Goal: Information Seeking & Learning: Learn about a topic

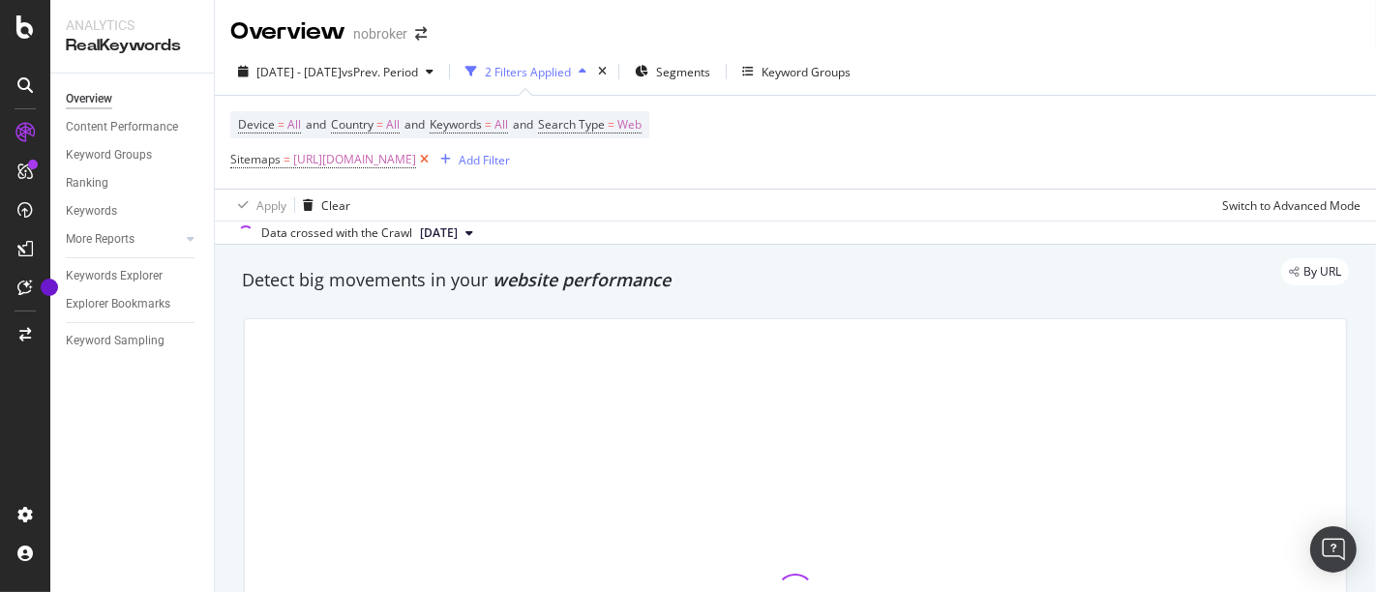
click at [433, 157] on icon at bounding box center [424, 159] width 16 height 19
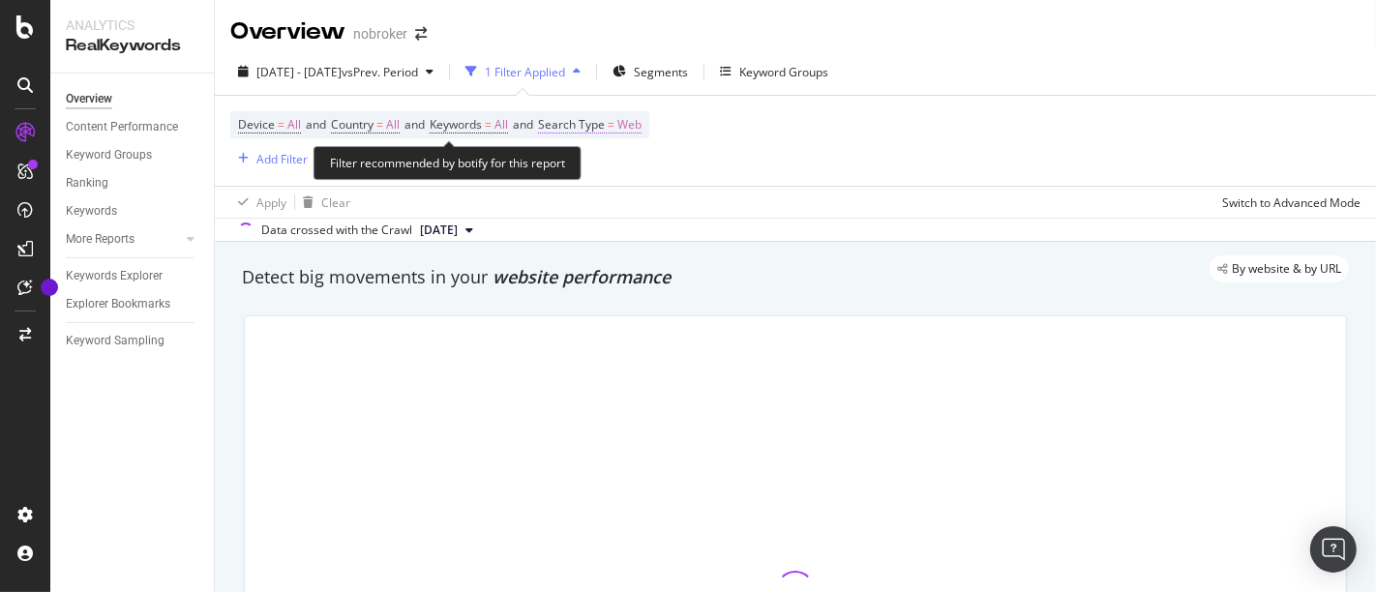
click at [642, 117] on span "Web" at bounding box center [629, 124] width 24 height 27
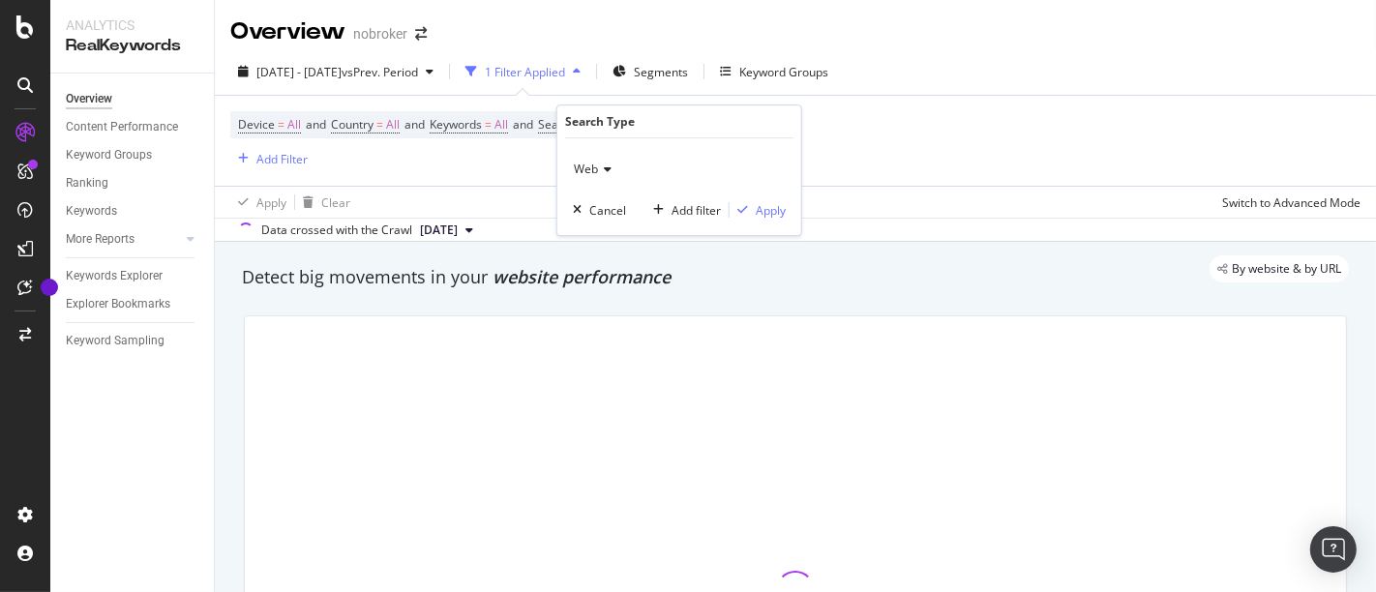
click at [601, 166] on icon at bounding box center [605, 170] width 14 height 12
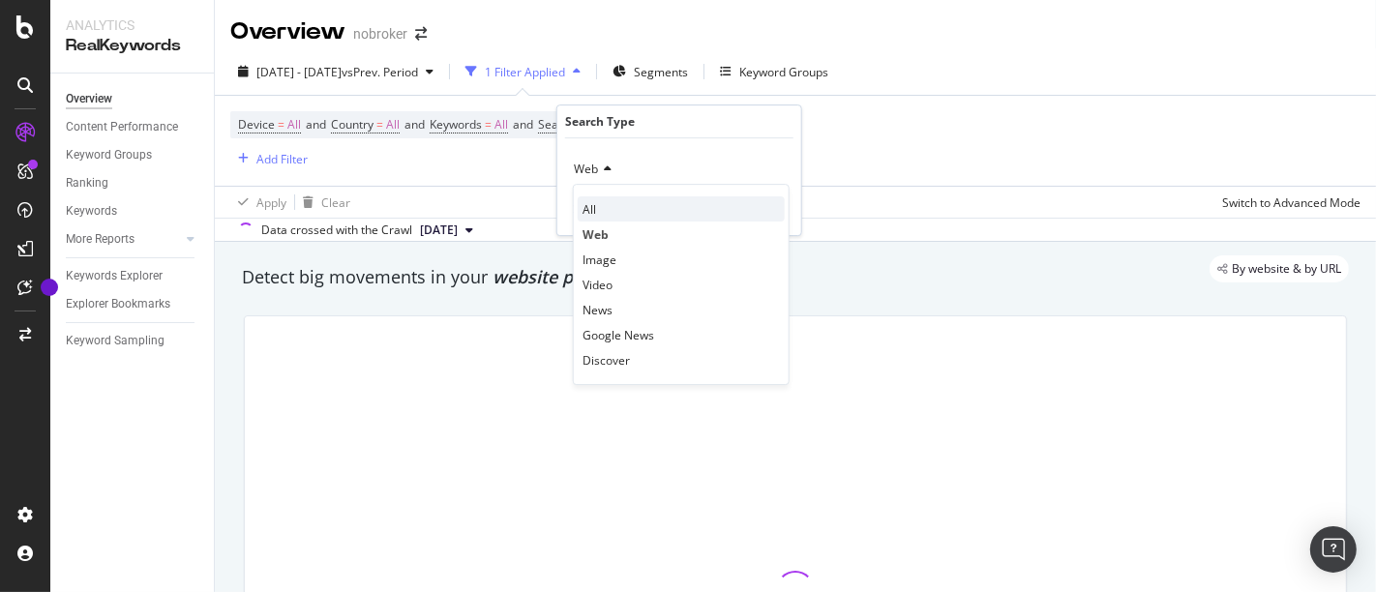
click at [598, 206] on div "All" at bounding box center [681, 208] width 207 height 25
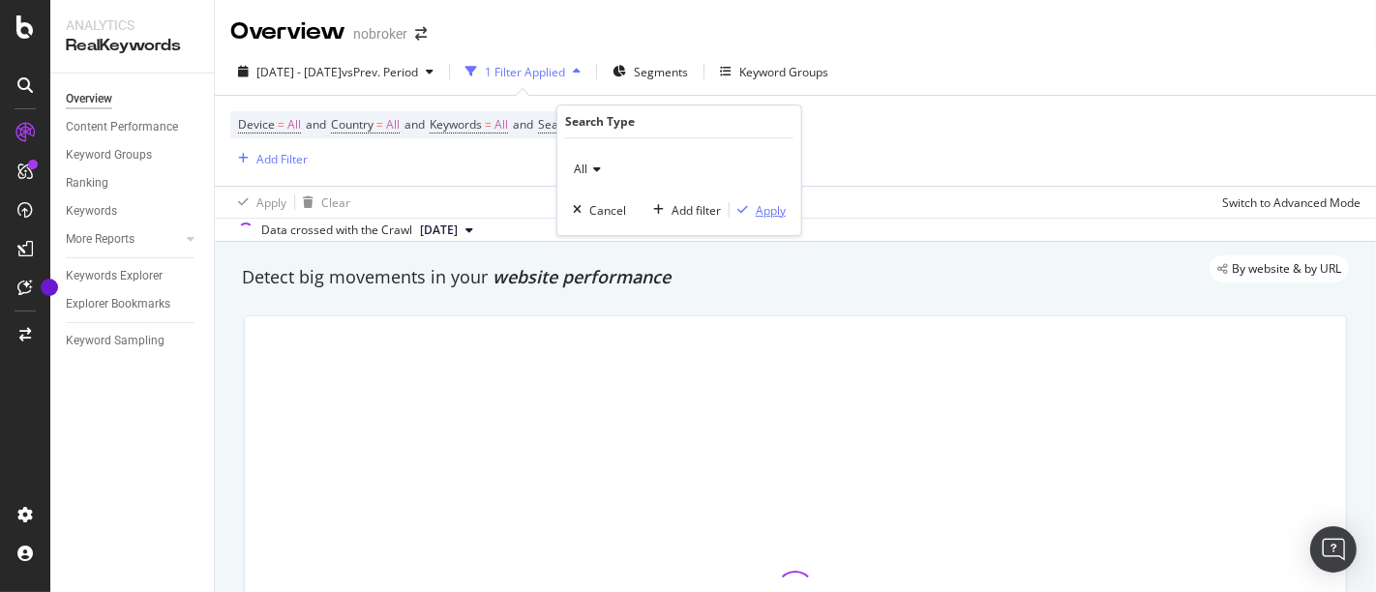
click at [773, 211] on div "Apply" at bounding box center [771, 210] width 30 height 16
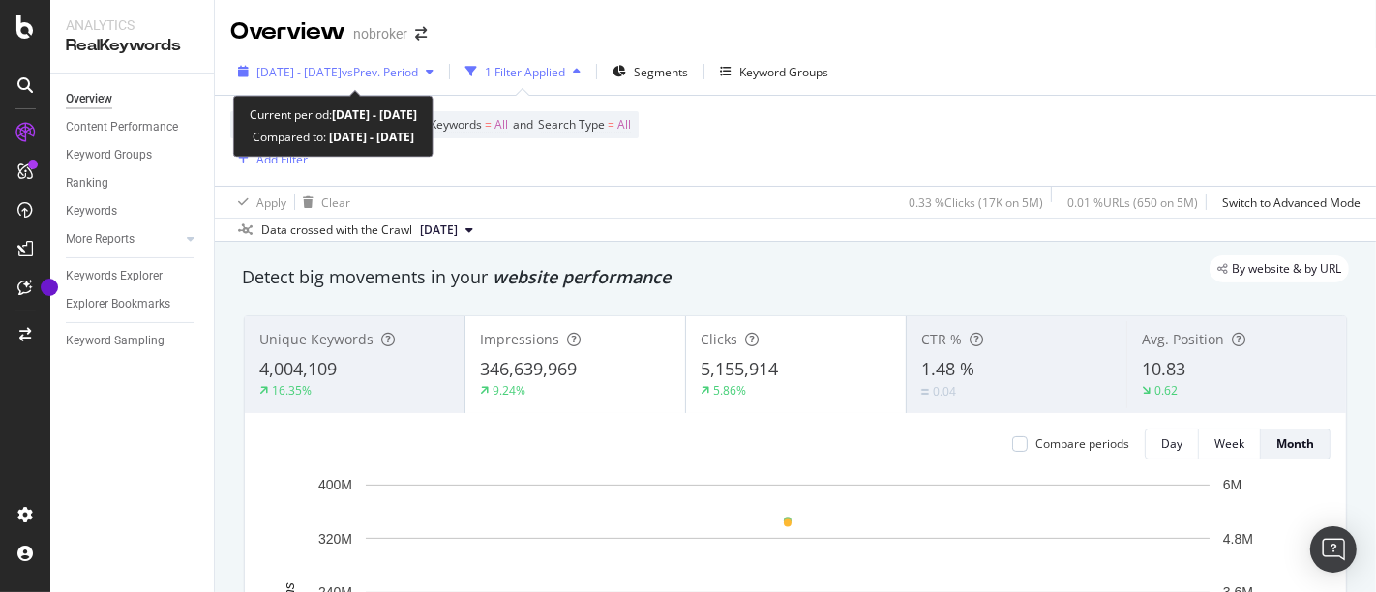
click at [380, 72] on span "vs Prev. Period" at bounding box center [380, 72] width 76 height 16
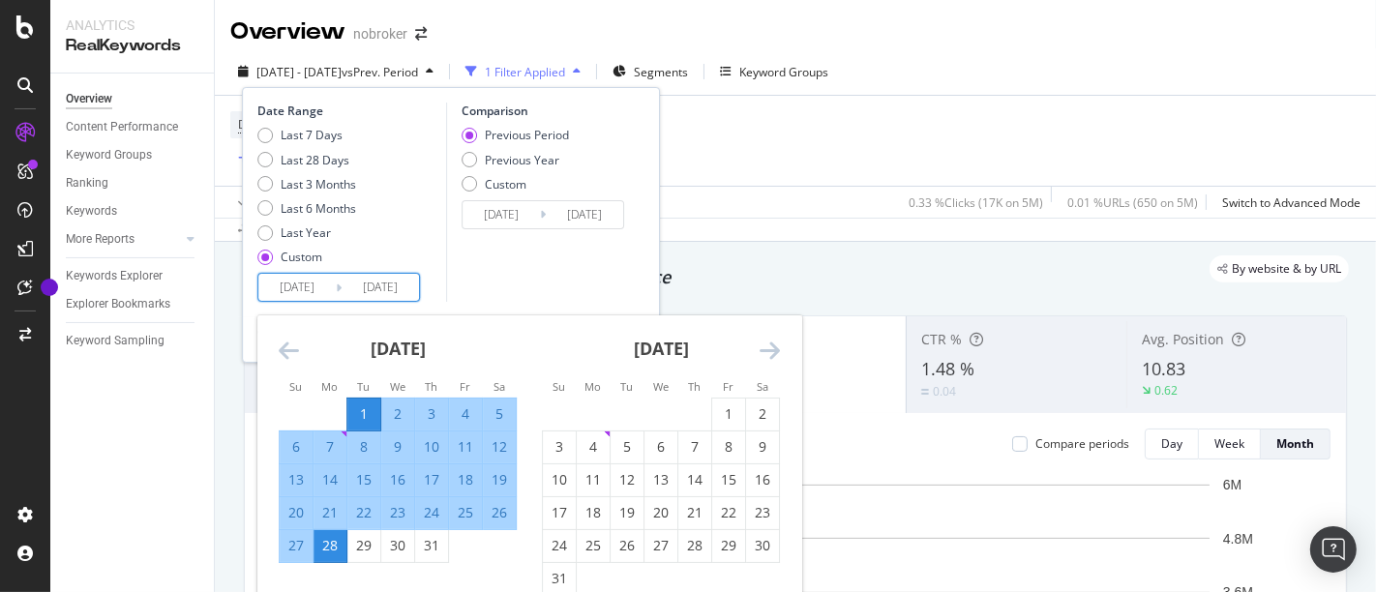
click at [289, 298] on input "[DATE]" at bounding box center [296, 287] width 77 height 27
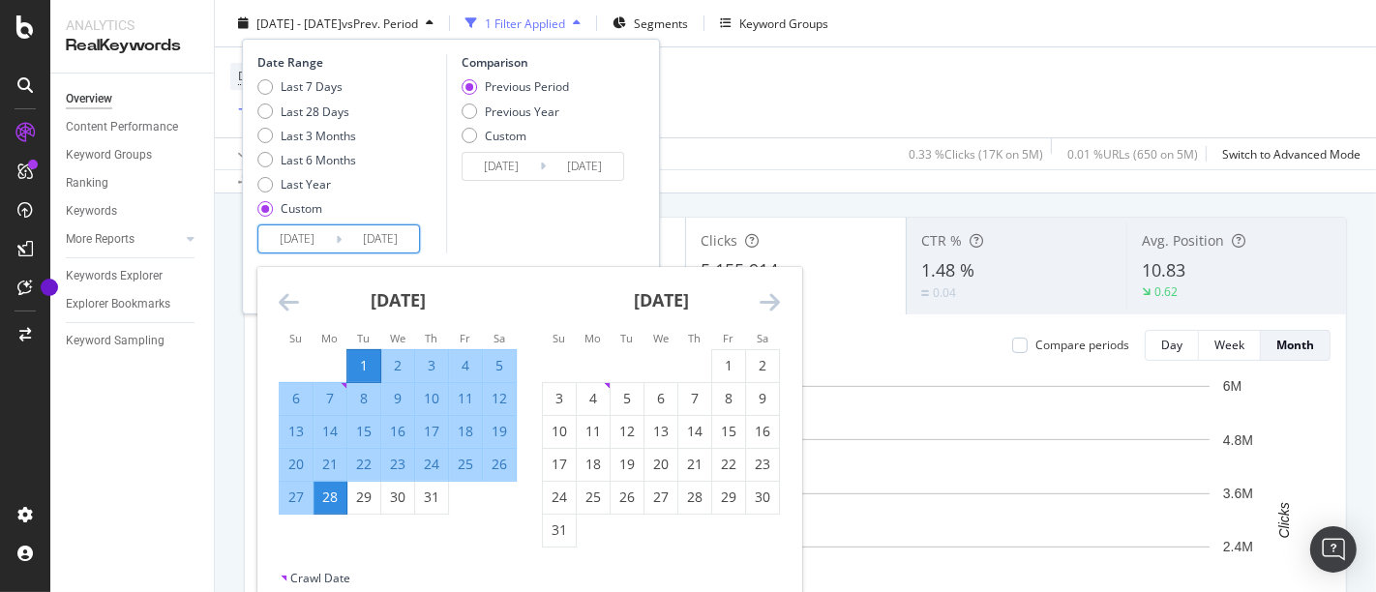
click at [768, 297] on icon "Move forward to switch to the next month." at bounding box center [770, 301] width 20 height 23
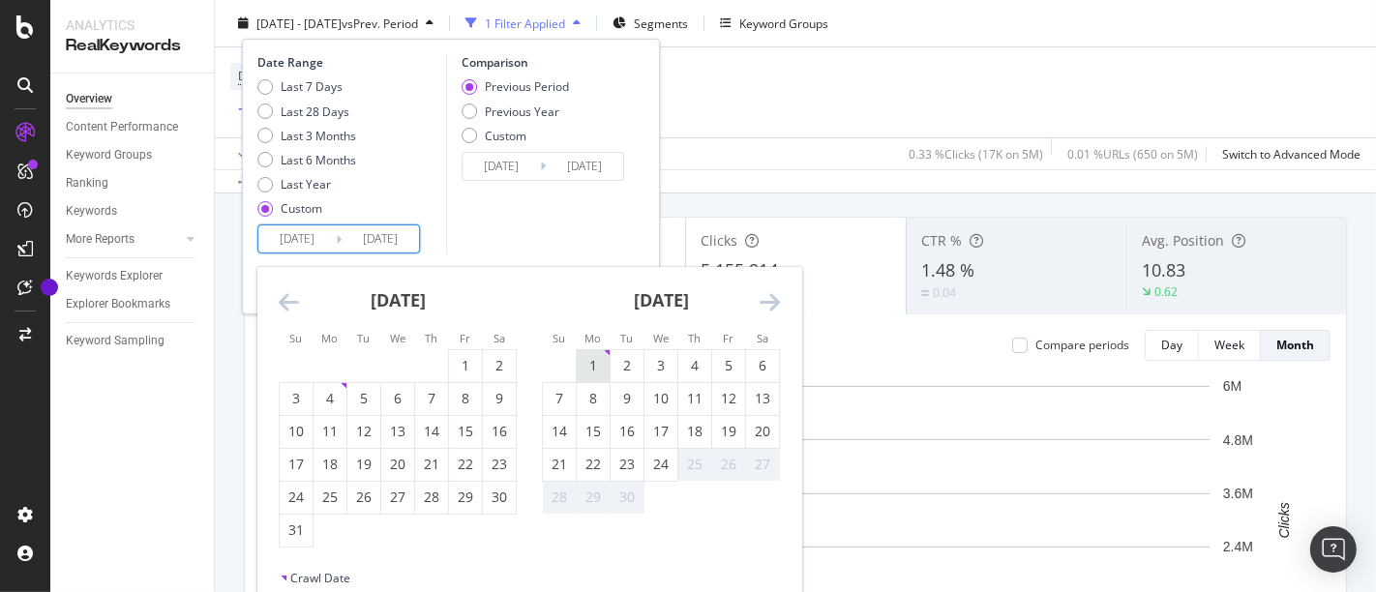
click at [584, 358] on div "1" at bounding box center [593, 365] width 33 height 19
type input "[DATE]"
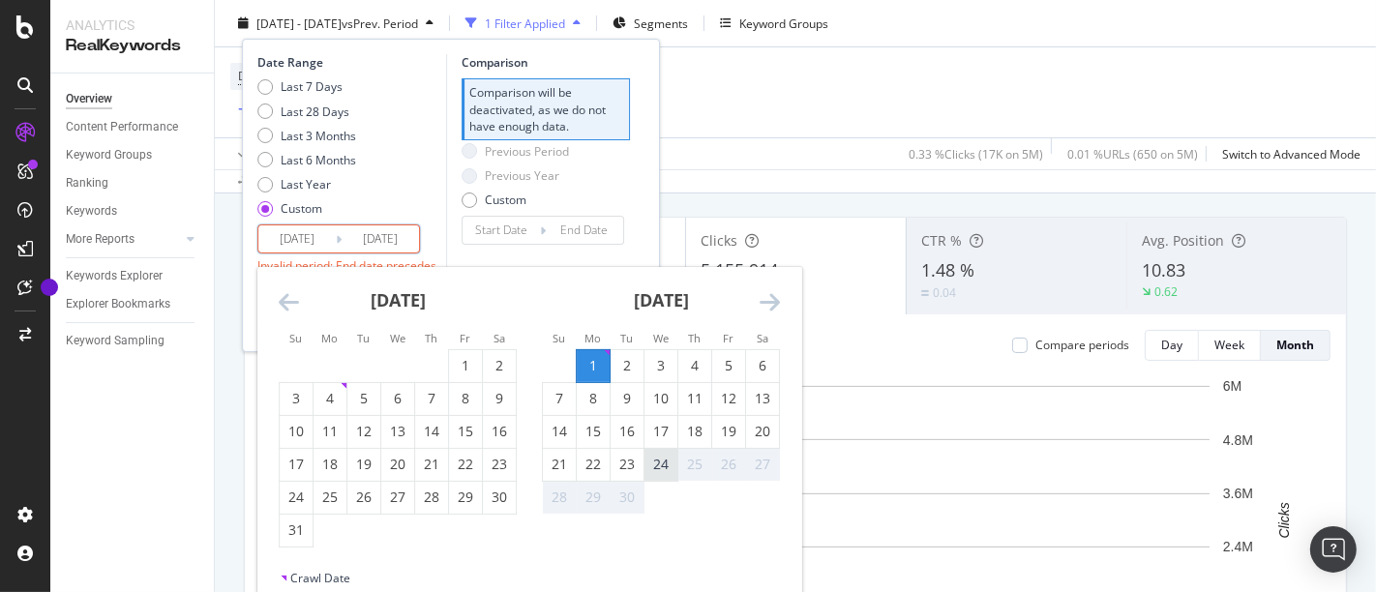
drag, startPoint x: 689, startPoint y: 494, endPoint x: 654, endPoint y: 464, distance: 45.3
click at [654, 464] on tbody "1 2 3 4 5 6 7 8 9 10 11 12 13 14 15 16 17 18 19 20 21 22 23 24 25 26 27 28 29 30" at bounding box center [661, 431] width 237 height 165
click at [654, 464] on div "24" at bounding box center [660, 464] width 33 height 19
type input "[DATE]"
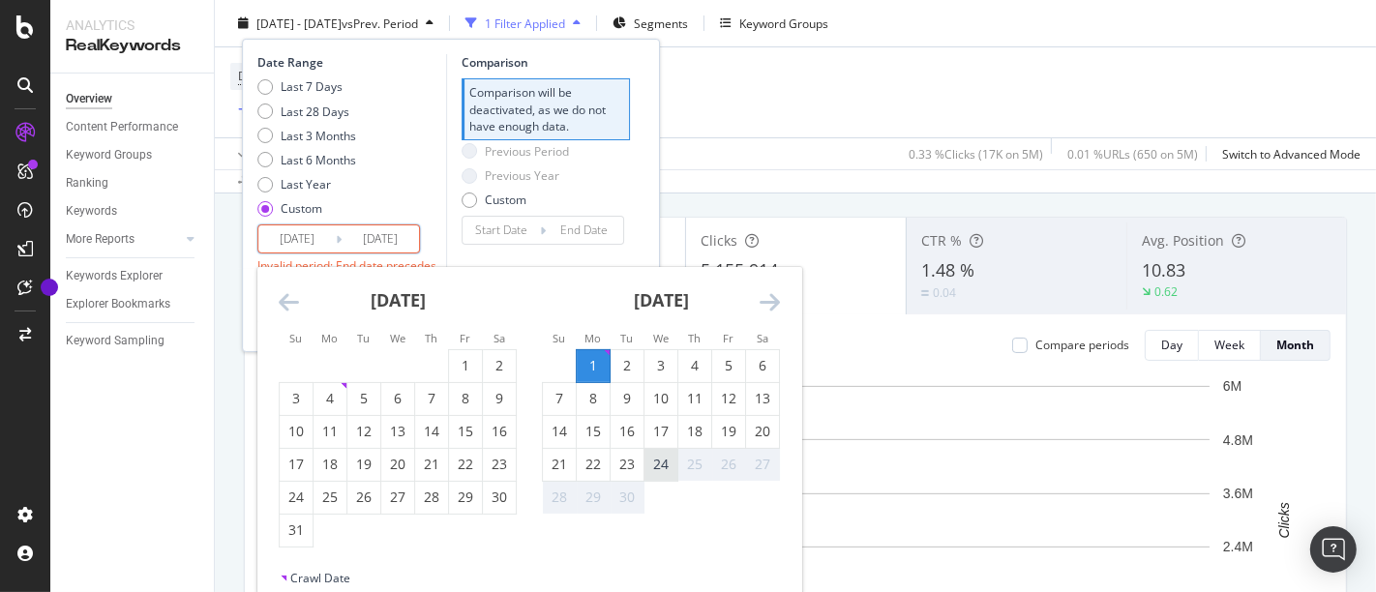
type input "[DATE]"
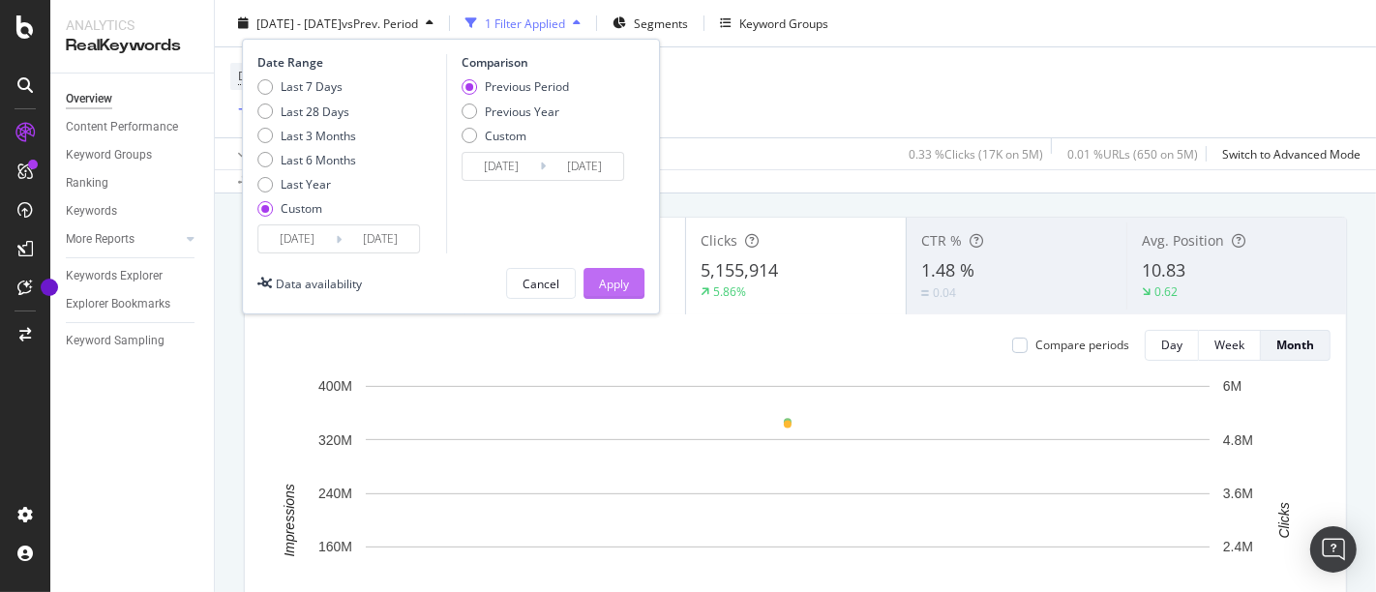
click at [602, 284] on div "Apply" at bounding box center [614, 283] width 30 height 16
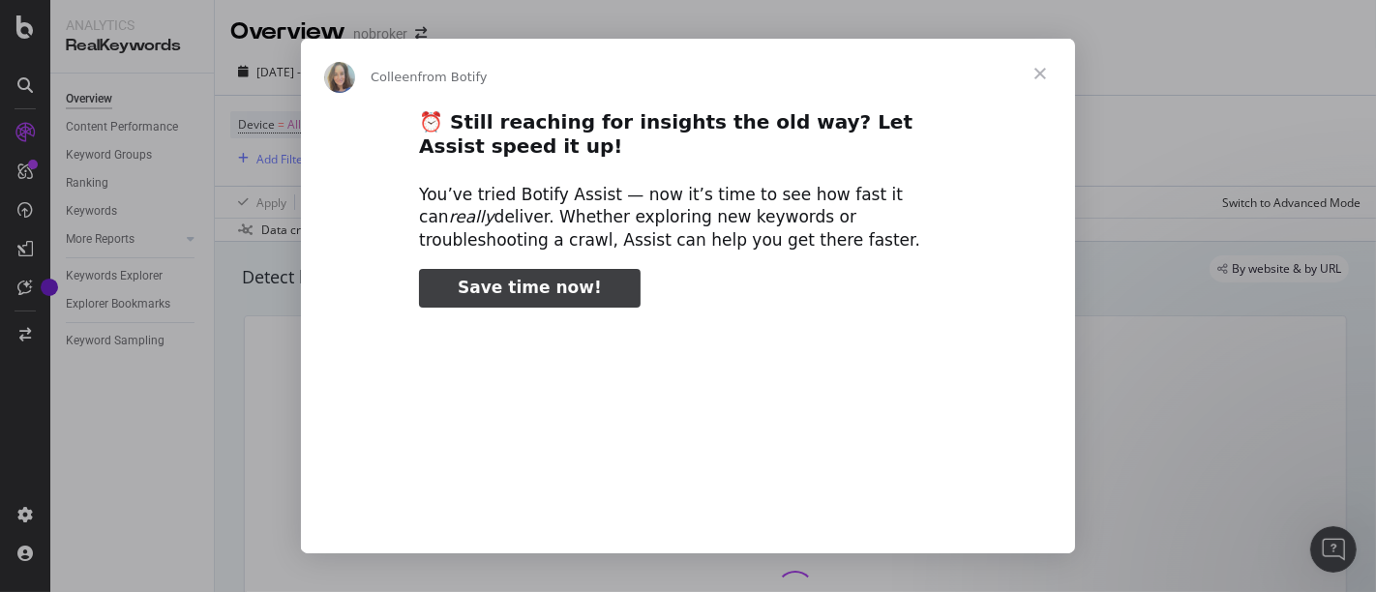
click at [1042, 73] on span "Close" at bounding box center [1040, 74] width 70 height 70
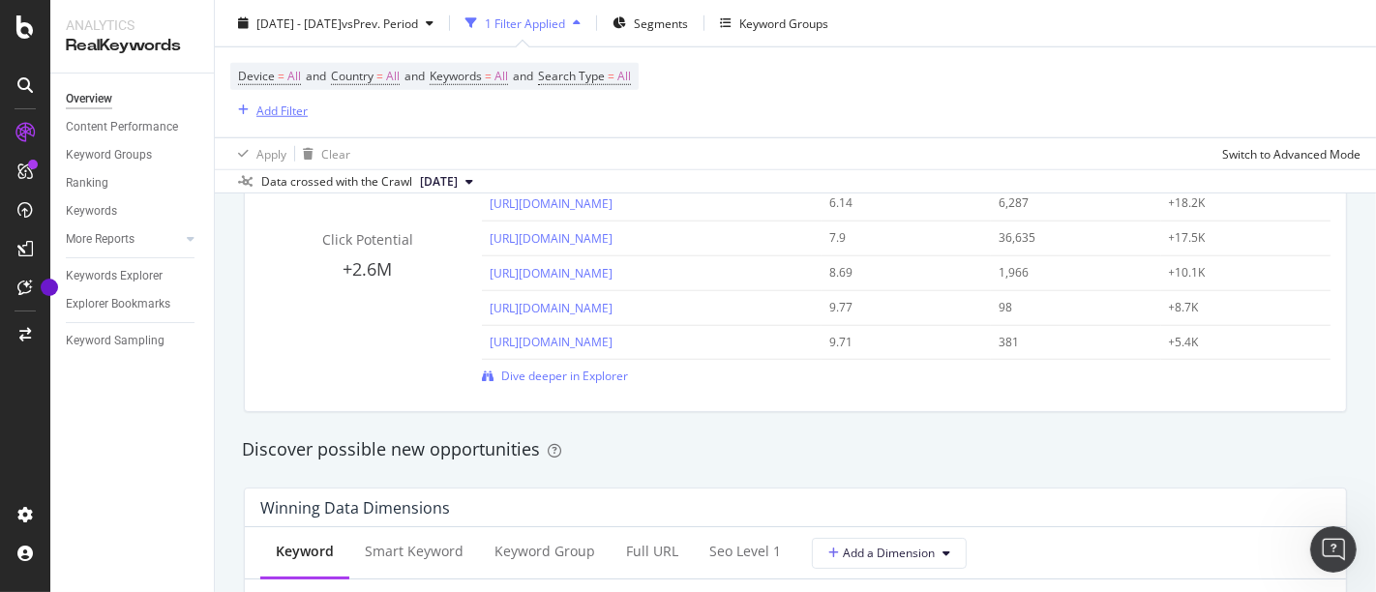
scroll to position [1449, 0]
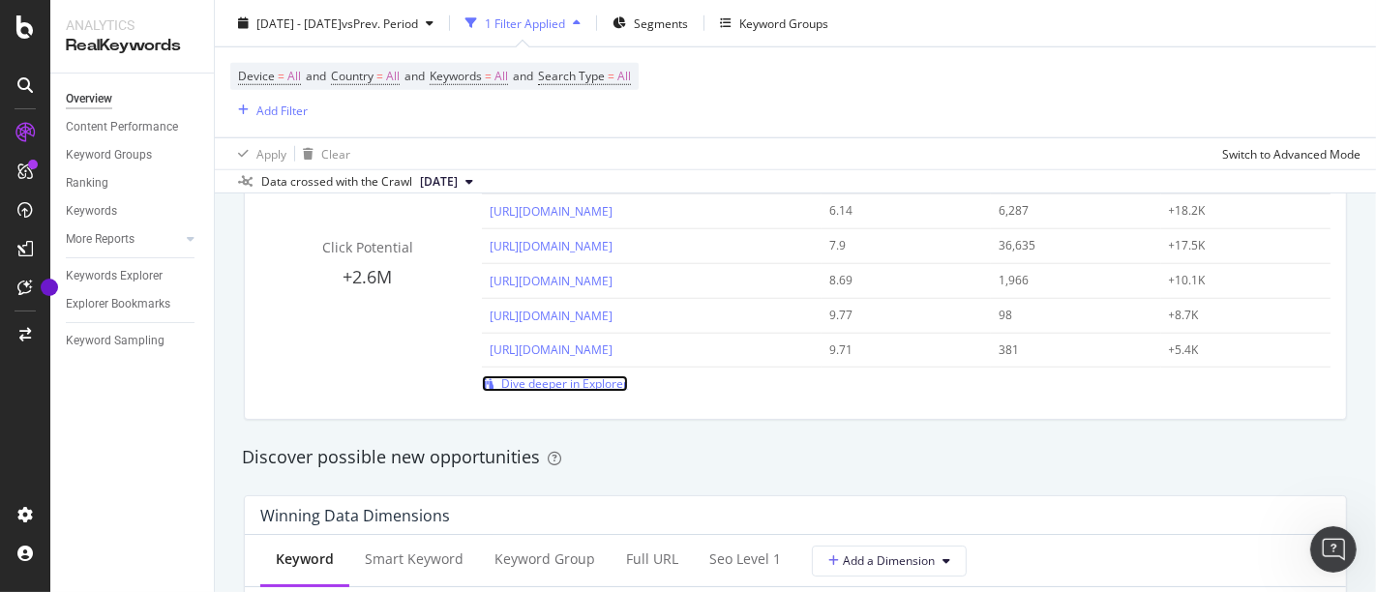
click at [550, 380] on span "Dive deeper in Explorer" at bounding box center [564, 383] width 127 height 16
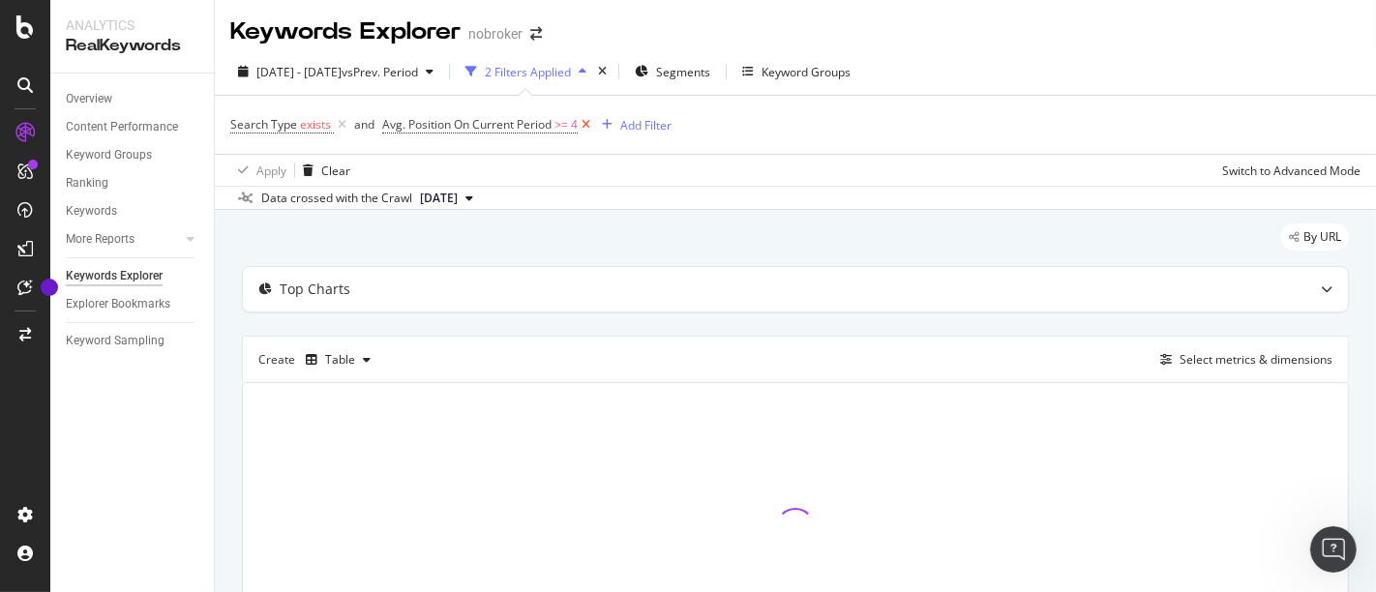
click at [586, 121] on icon at bounding box center [586, 124] width 16 height 19
click at [337, 119] on icon at bounding box center [342, 124] width 16 height 19
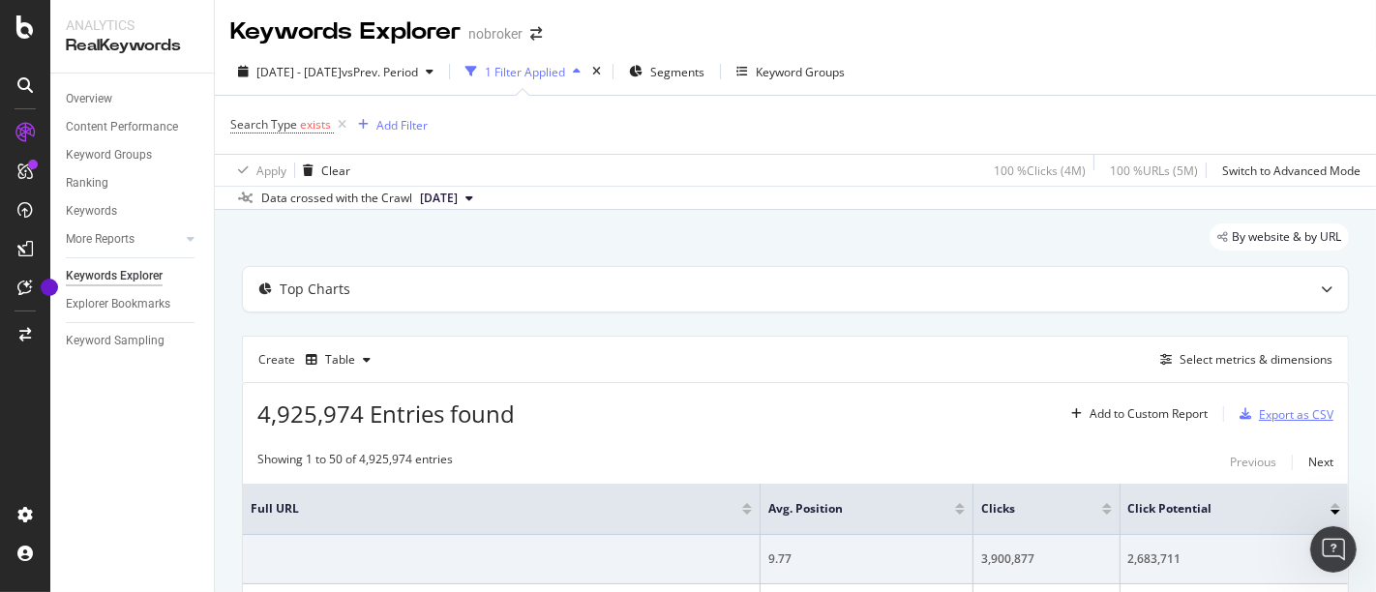
click at [1264, 406] on div "Export as CSV" at bounding box center [1296, 414] width 75 height 16
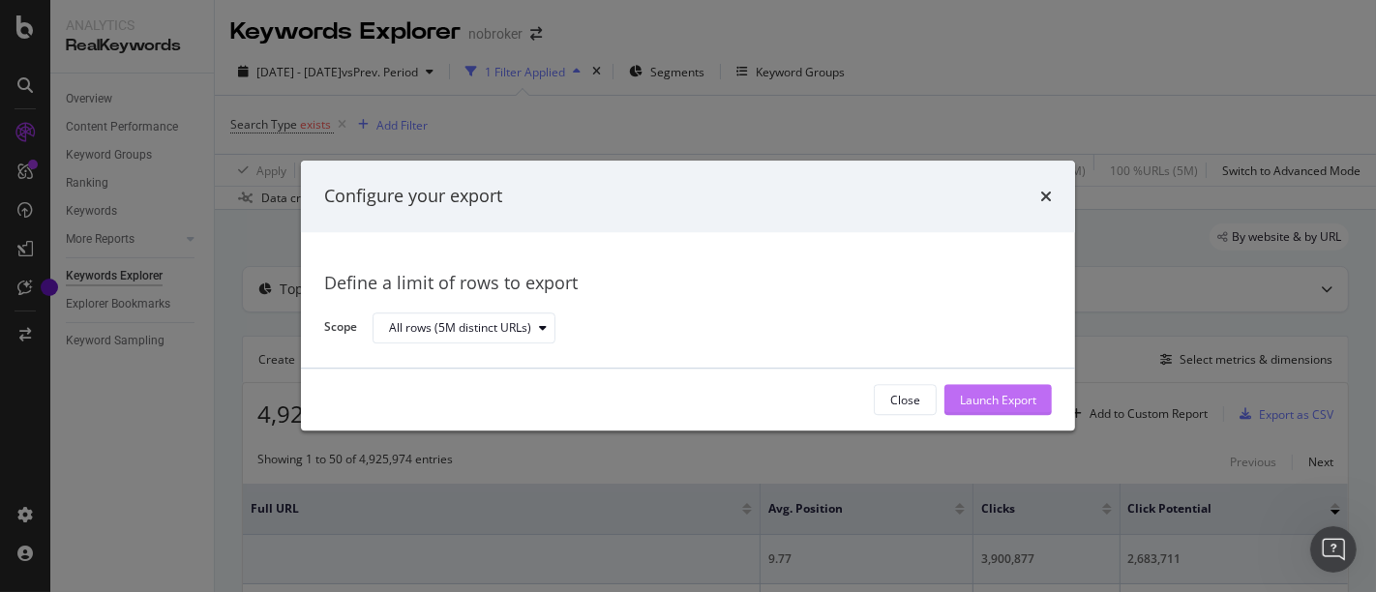
click at [1031, 397] on div "Launch Export" at bounding box center [998, 400] width 76 height 16
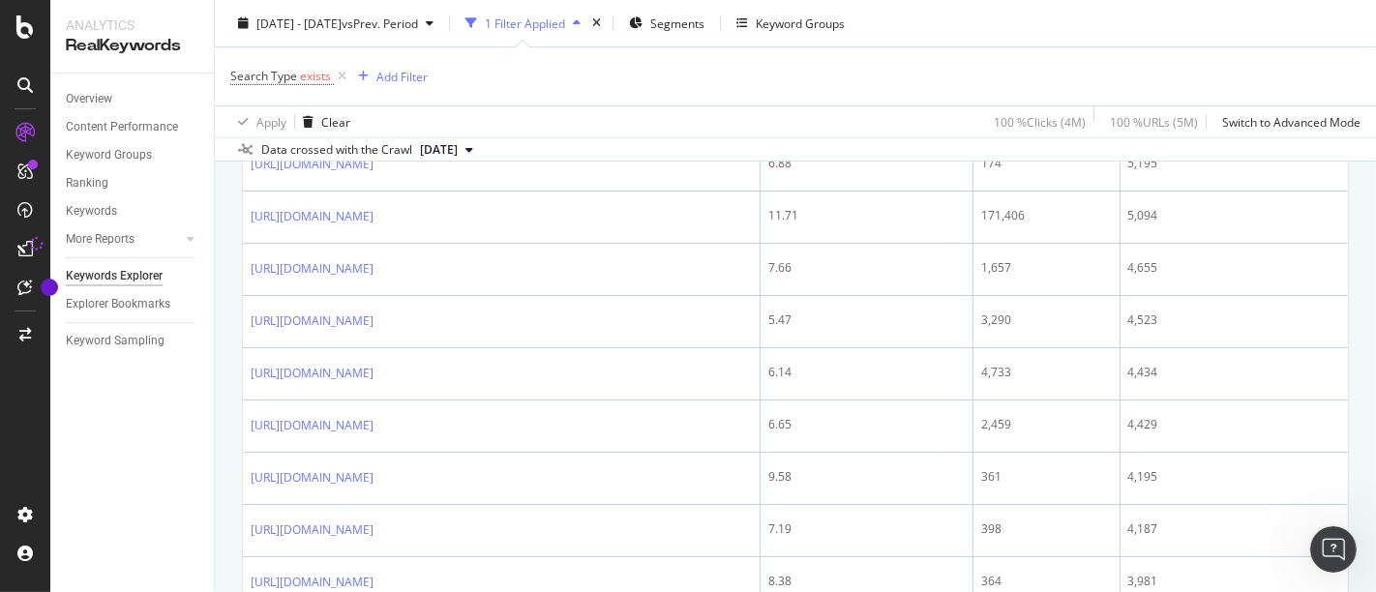
scroll to position [672, 0]
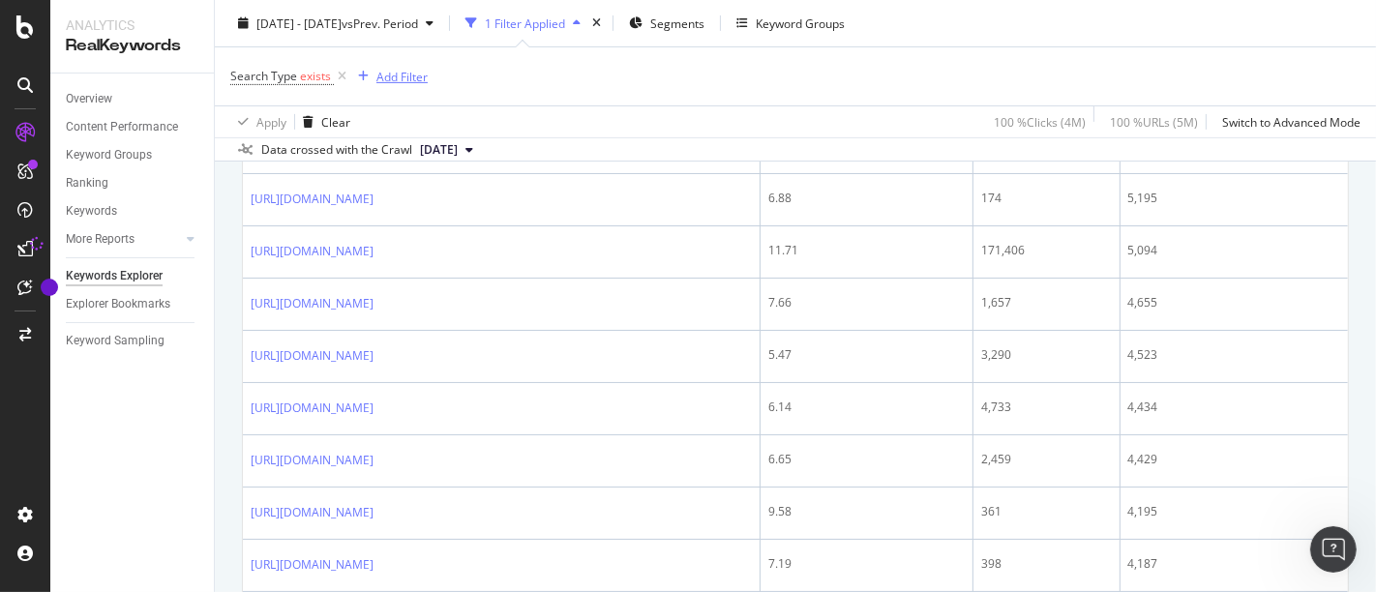
click at [414, 87] on button "Add Filter" at bounding box center [388, 76] width 77 height 23
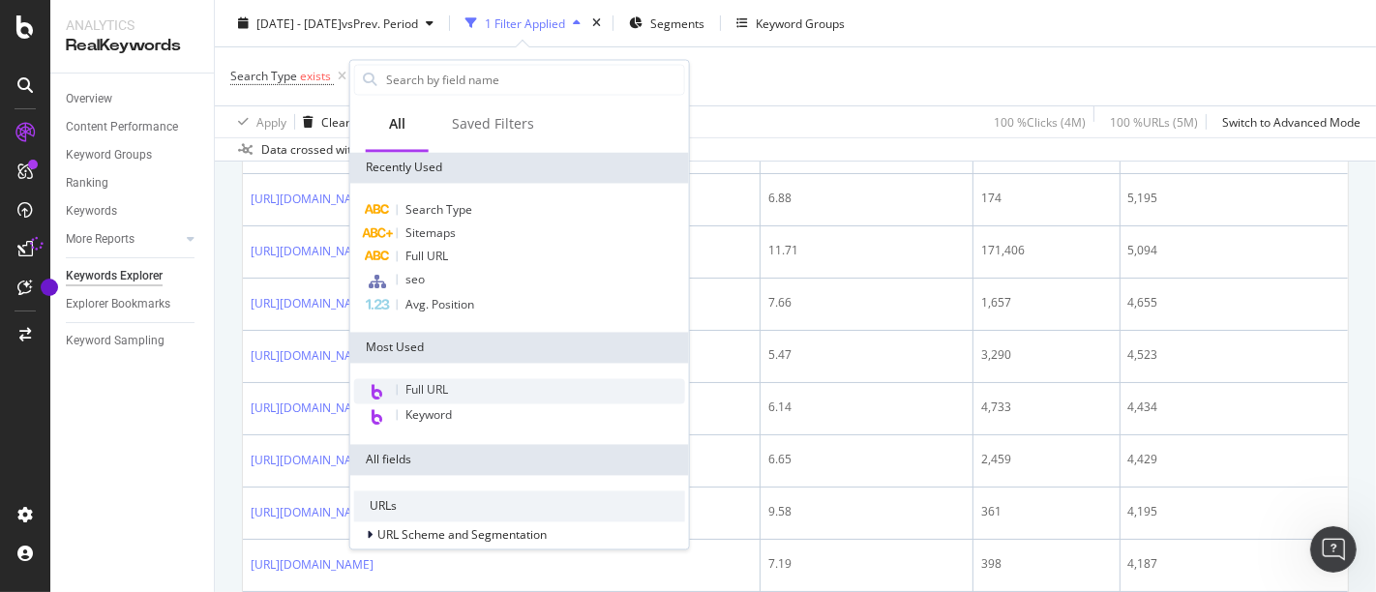
click at [466, 390] on div "Full URL" at bounding box center [519, 390] width 331 height 25
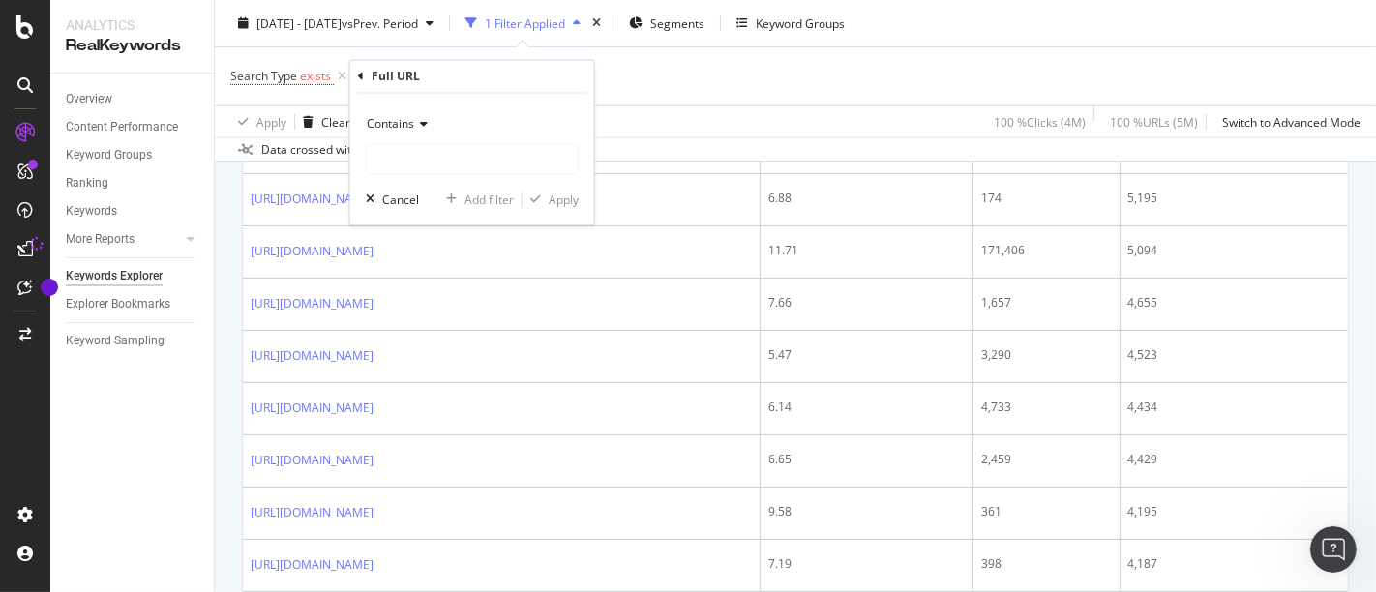
click at [422, 128] on icon at bounding box center [421, 125] width 14 height 12
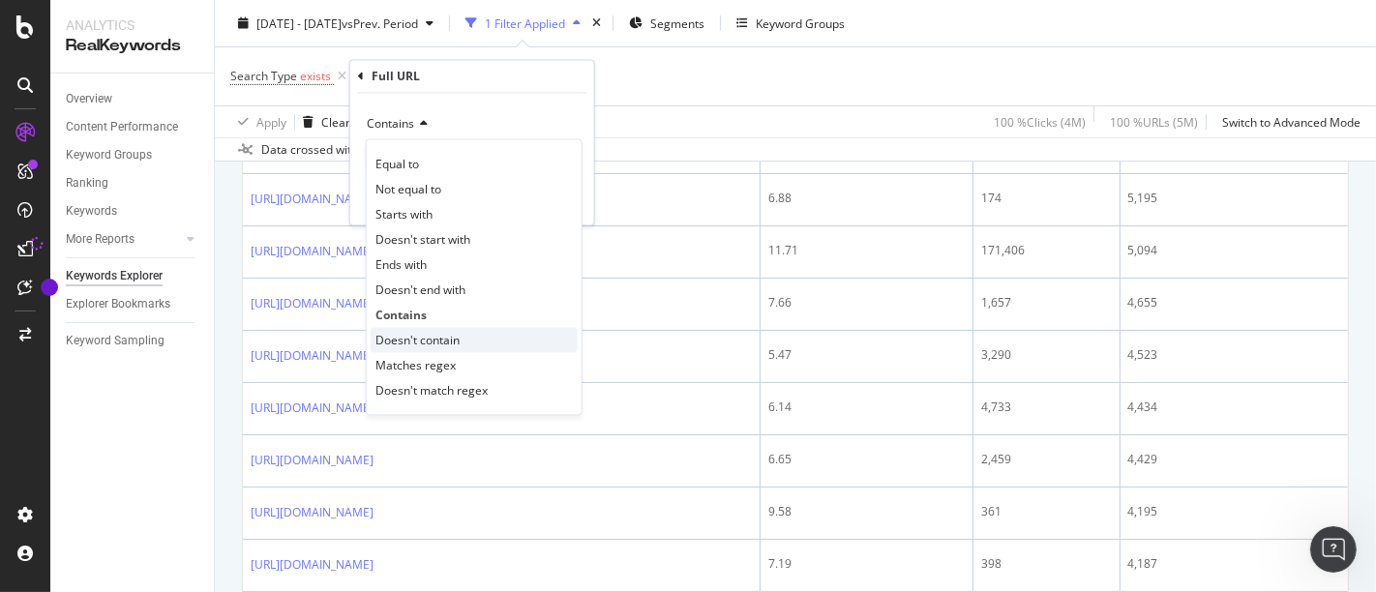
click at [435, 335] on span "Doesn't contain" at bounding box center [417, 340] width 84 height 16
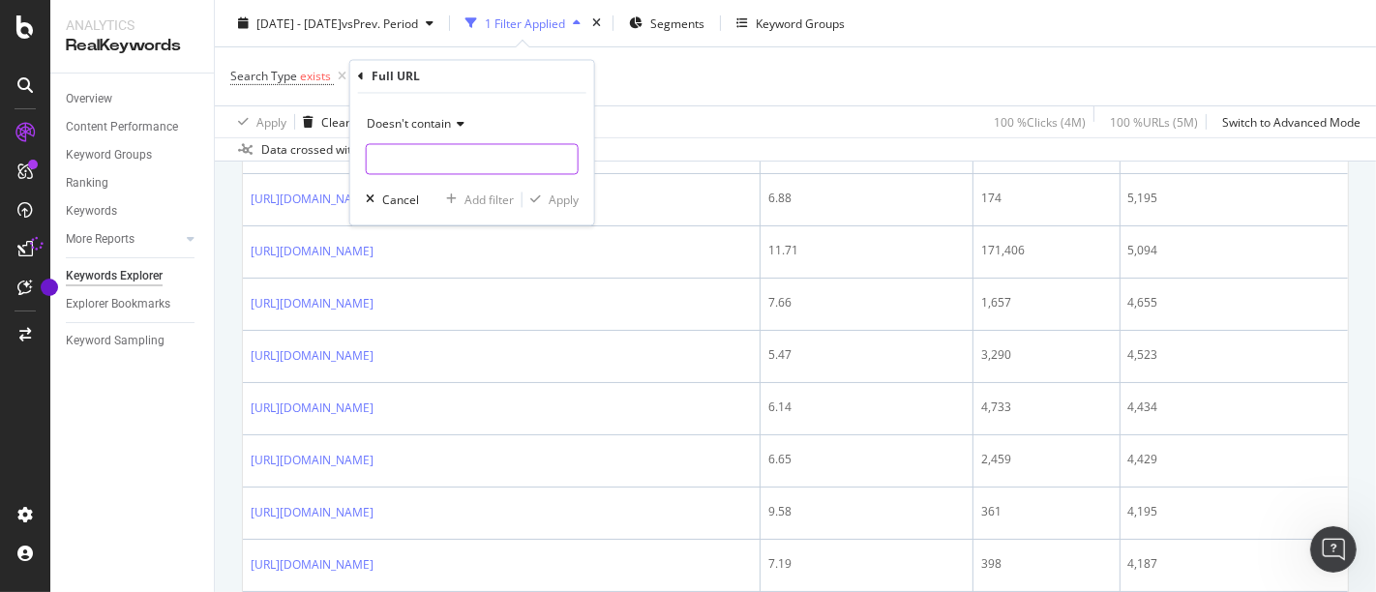
click at [419, 148] on input "text" at bounding box center [472, 159] width 211 height 31
click at [410, 158] on input "design/guides" at bounding box center [458, 159] width 183 height 31
type input "design-guides"
click at [573, 195] on div "Apply" at bounding box center [564, 200] width 30 height 16
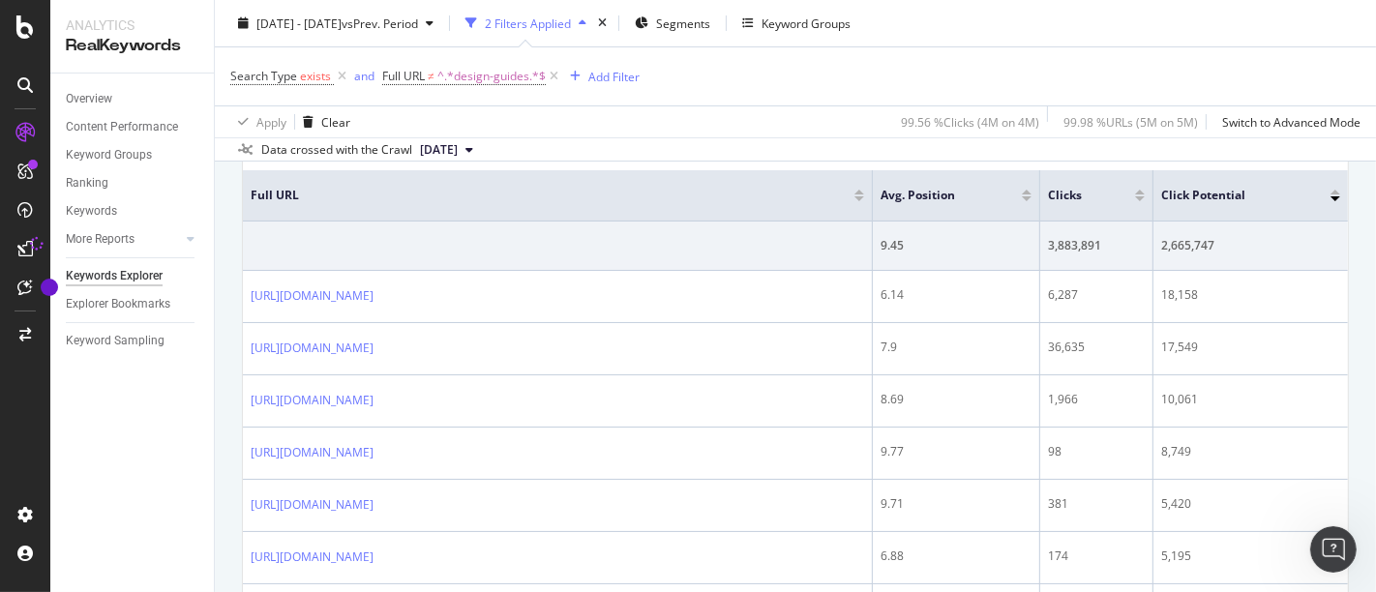
scroll to position [313, 0]
click at [607, 70] on div "Add Filter" at bounding box center [613, 76] width 51 height 16
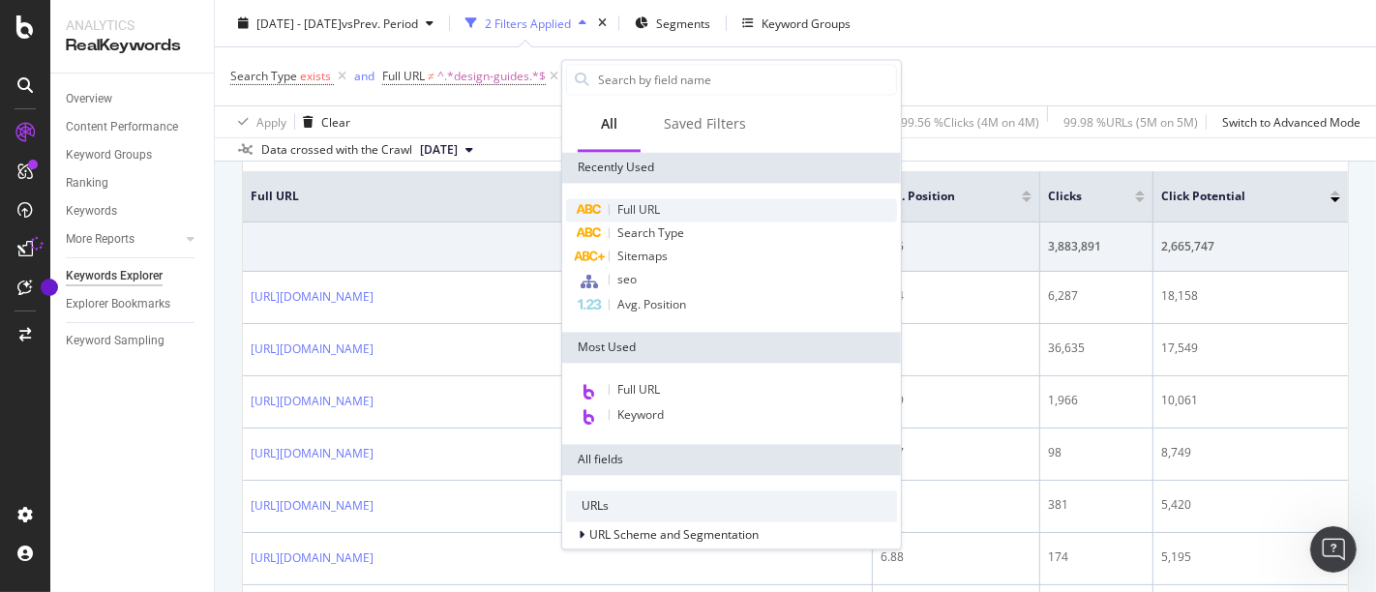
click at [640, 203] on span "Full URL" at bounding box center [638, 209] width 43 height 16
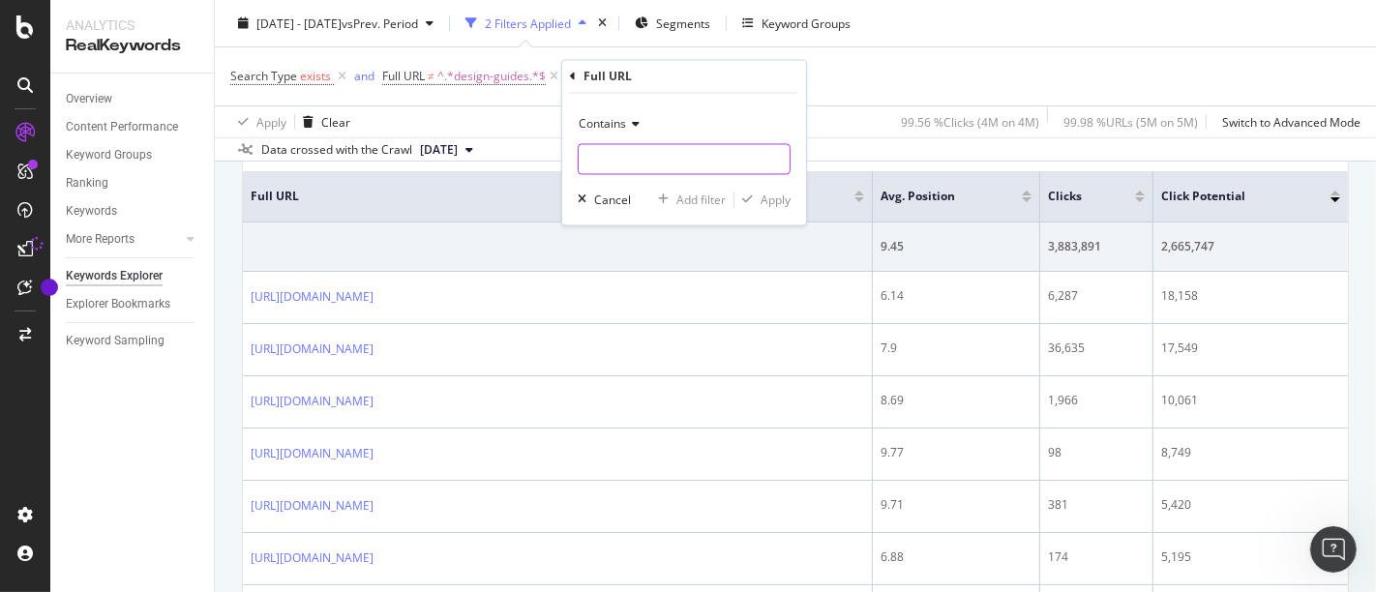
click at [625, 151] on input "text" at bounding box center [684, 159] width 211 height 31
type input "interior"
click at [786, 206] on div "Apply" at bounding box center [776, 200] width 30 height 16
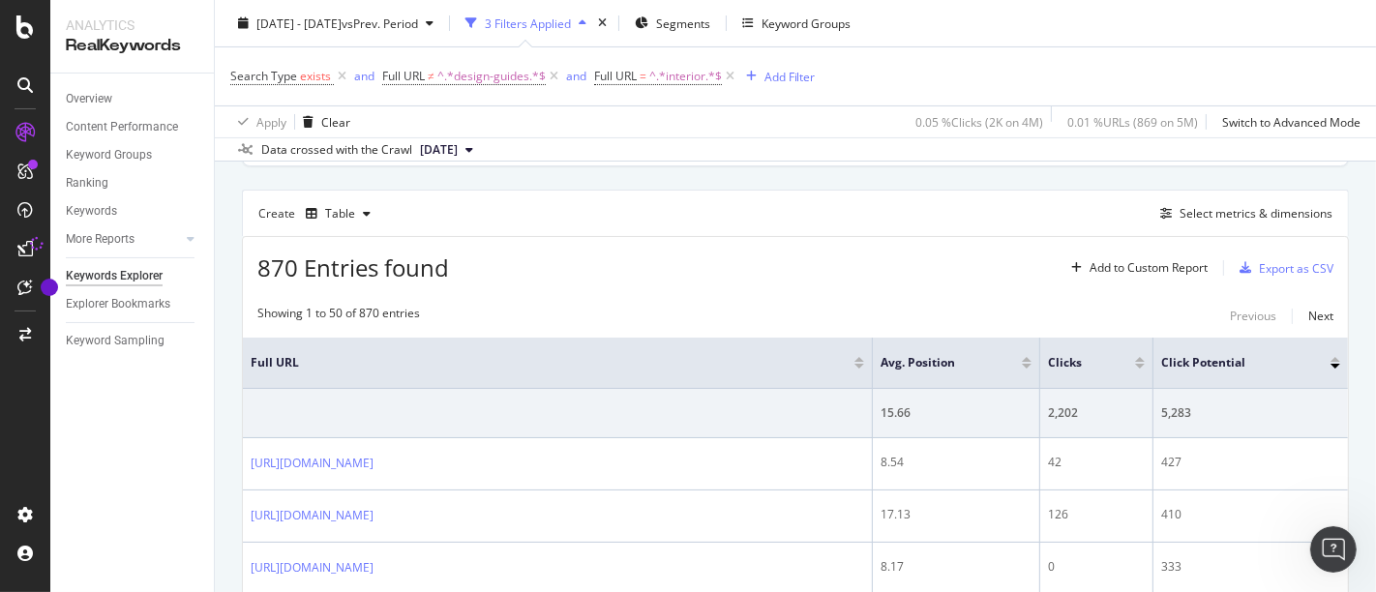
scroll to position [313, 0]
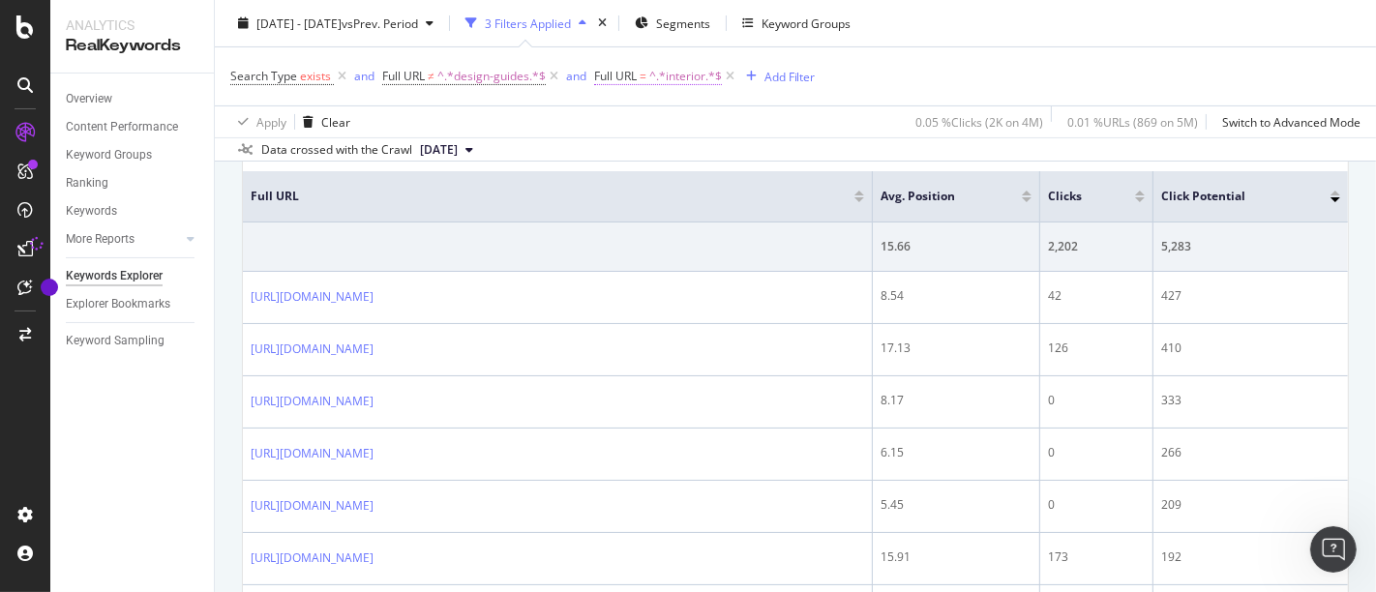
click at [688, 63] on span "^.*interior.*$" at bounding box center [685, 76] width 73 height 27
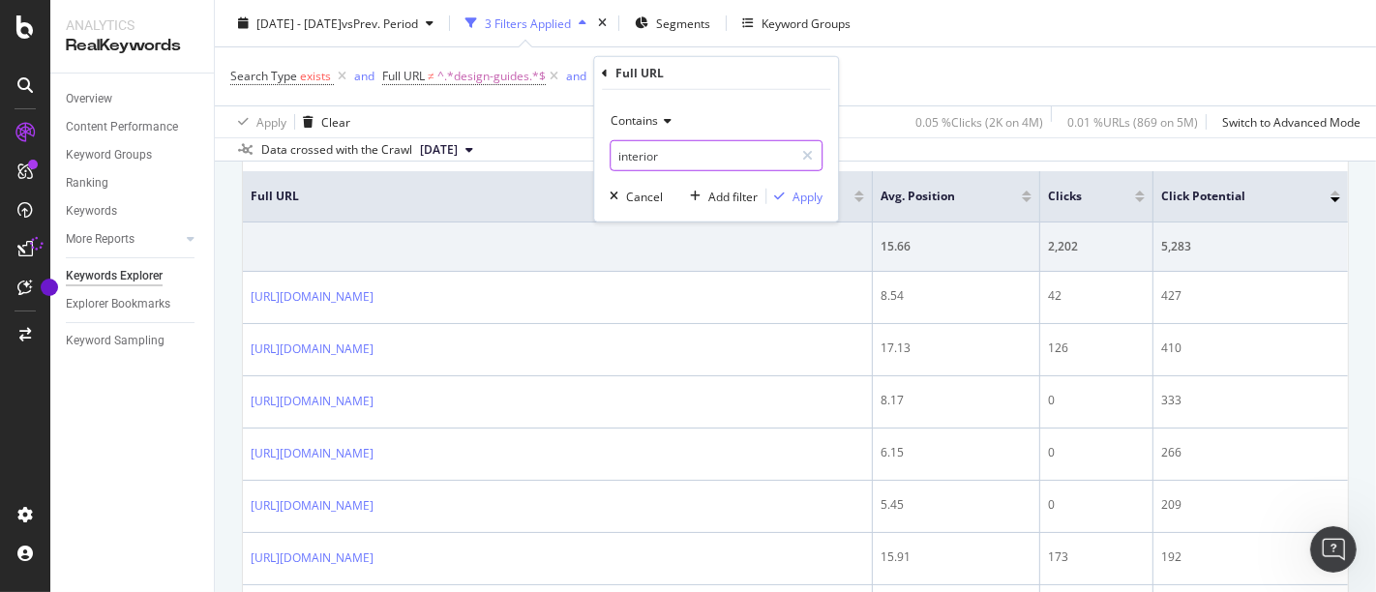
click at [679, 146] on input "interior" at bounding box center [702, 155] width 183 height 31
type input "/interior/"
click at [810, 196] on div "Apply" at bounding box center [808, 196] width 30 height 16
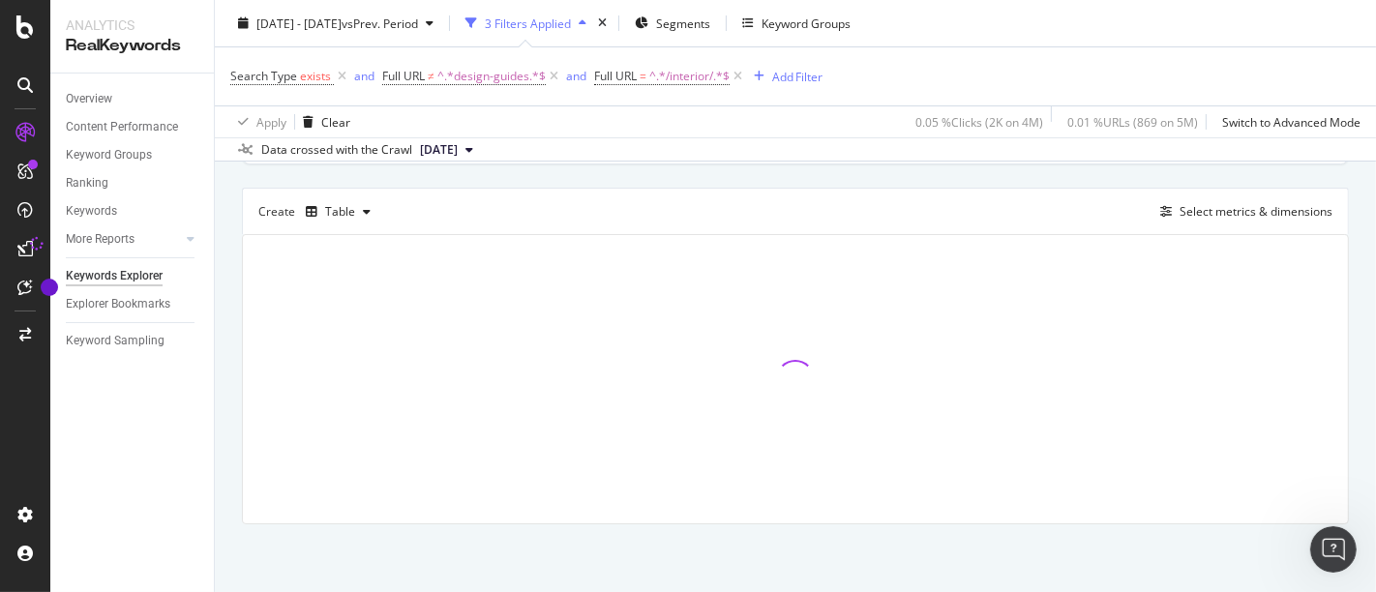
scroll to position [146, 0]
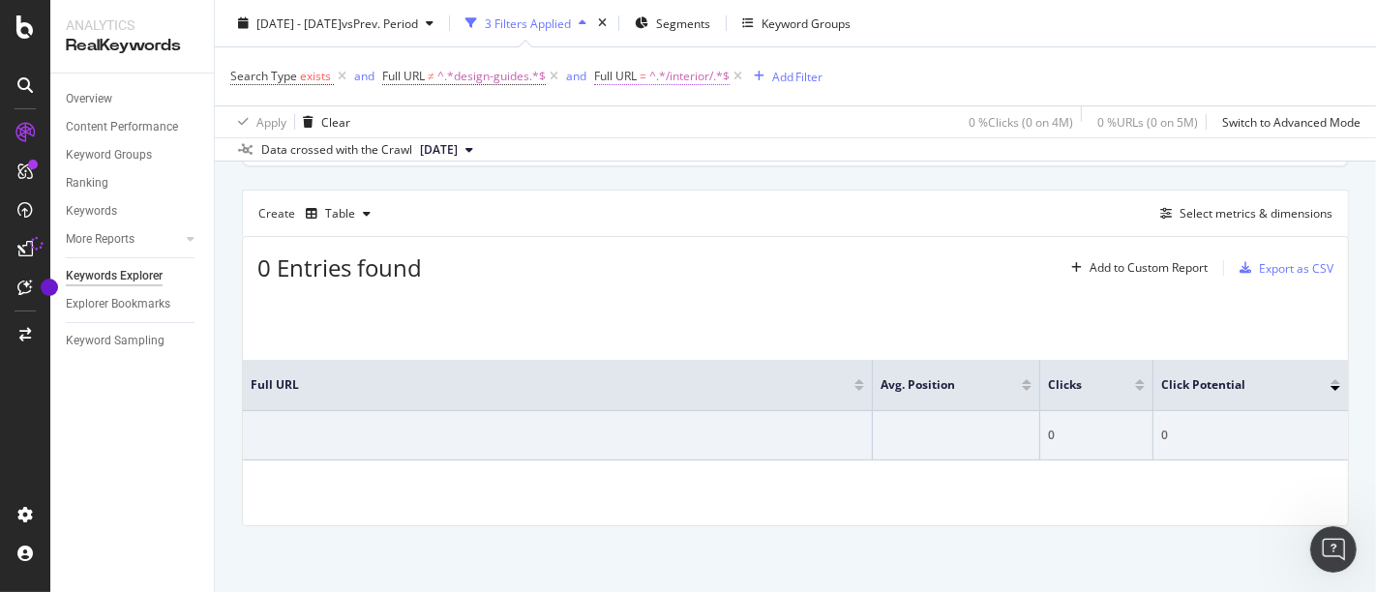
click at [685, 79] on span "^.*/interior/.*$" at bounding box center [689, 76] width 80 height 27
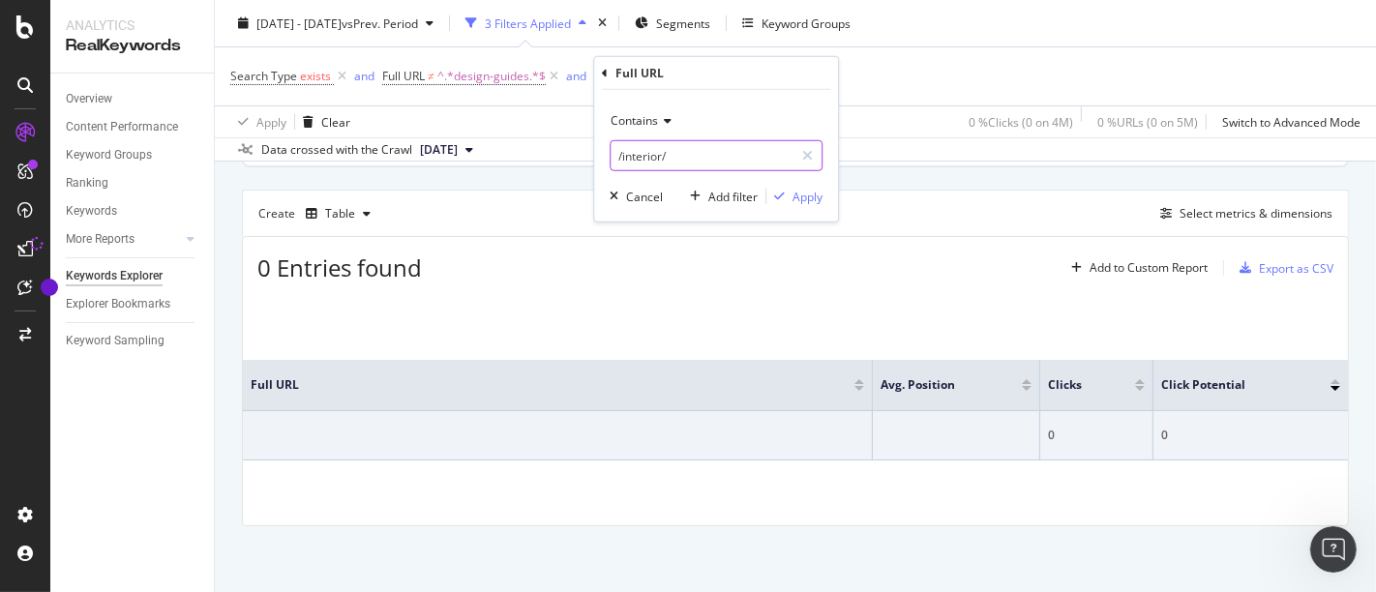
click at [646, 154] on input "/interior/" at bounding box center [702, 155] width 183 height 31
paste input "interiors"
click at [646, 154] on input "/interior/" at bounding box center [702, 155] width 183 height 31
type input "/interiors/"
click at [811, 197] on div "Apply" at bounding box center [808, 196] width 30 height 16
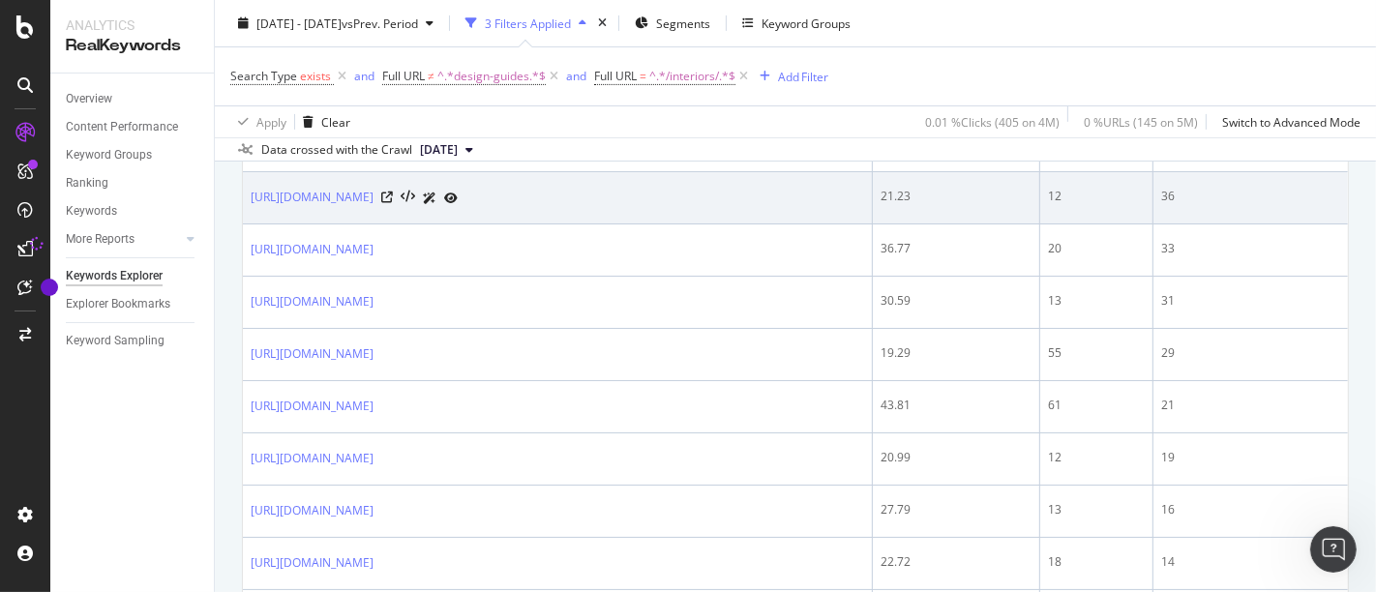
scroll to position [580, 0]
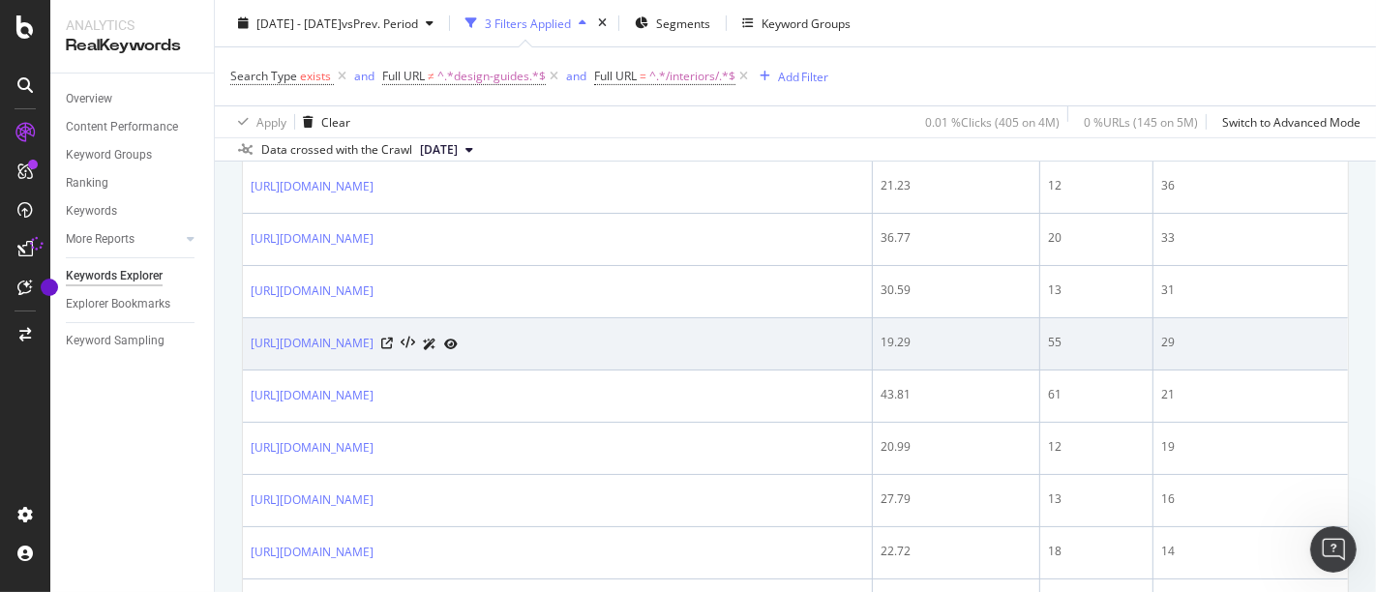
click at [890, 334] on div "19.29" at bounding box center [956, 342] width 151 height 17
copy div "19.29"
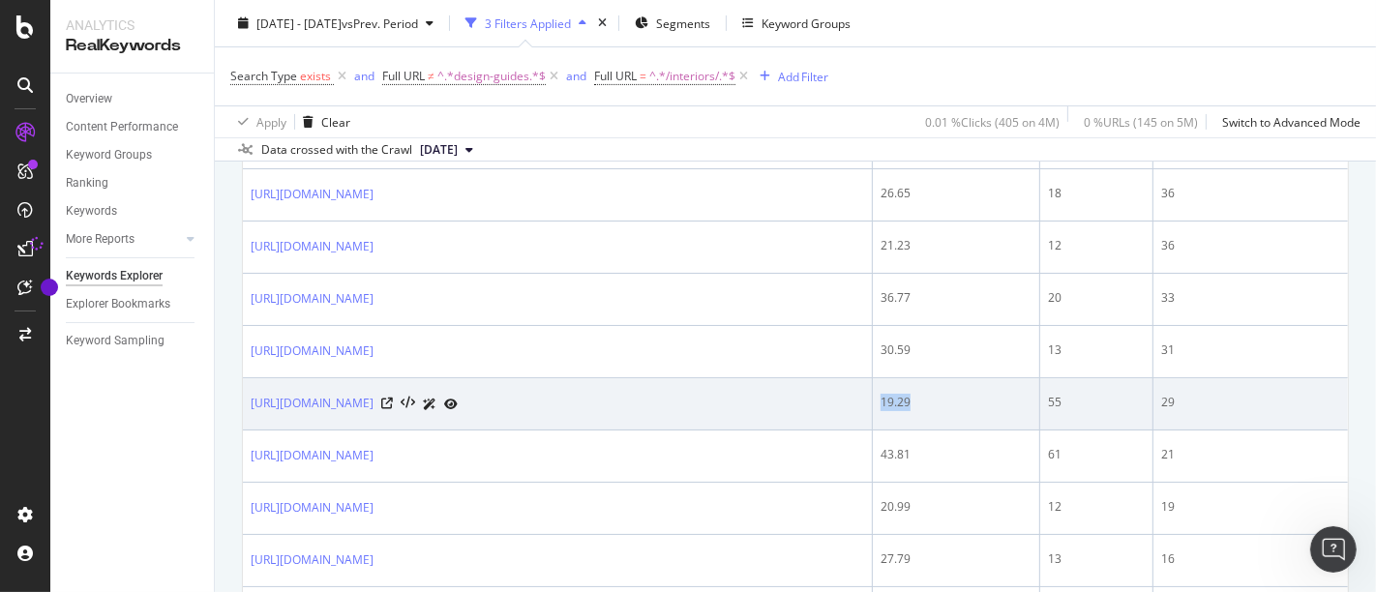
scroll to position [520, 0]
click at [1053, 398] on div "55" at bounding box center [1096, 402] width 97 height 17
copy div "55"
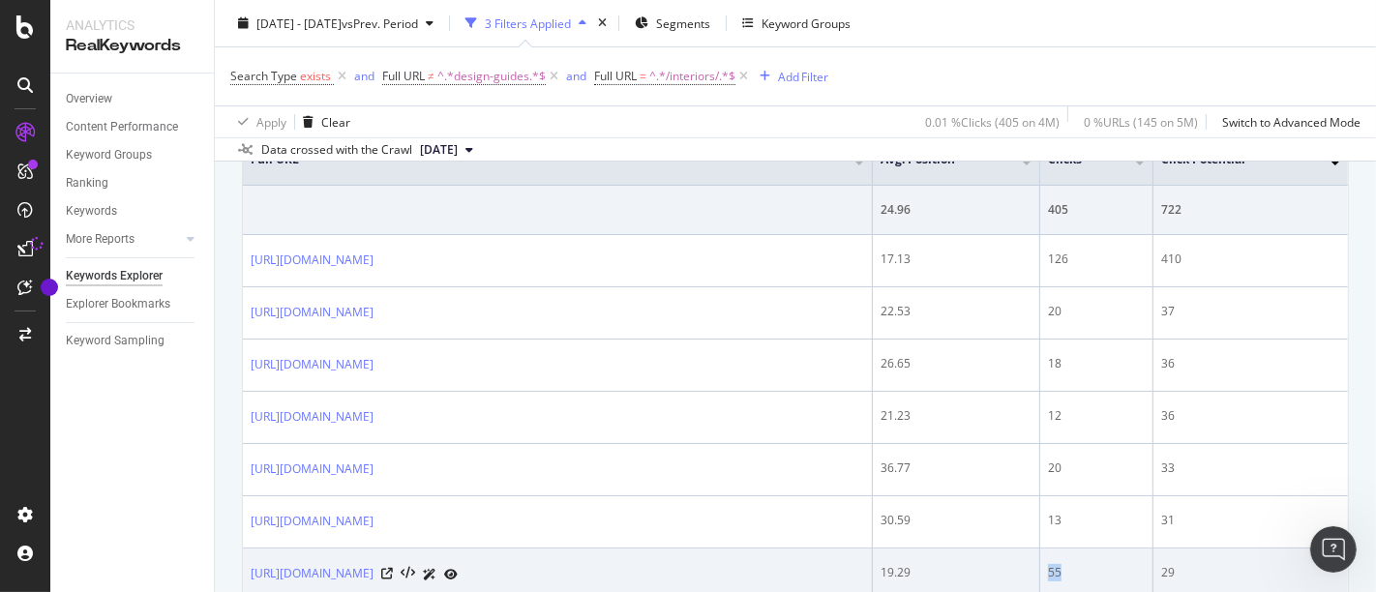
scroll to position [496, 0]
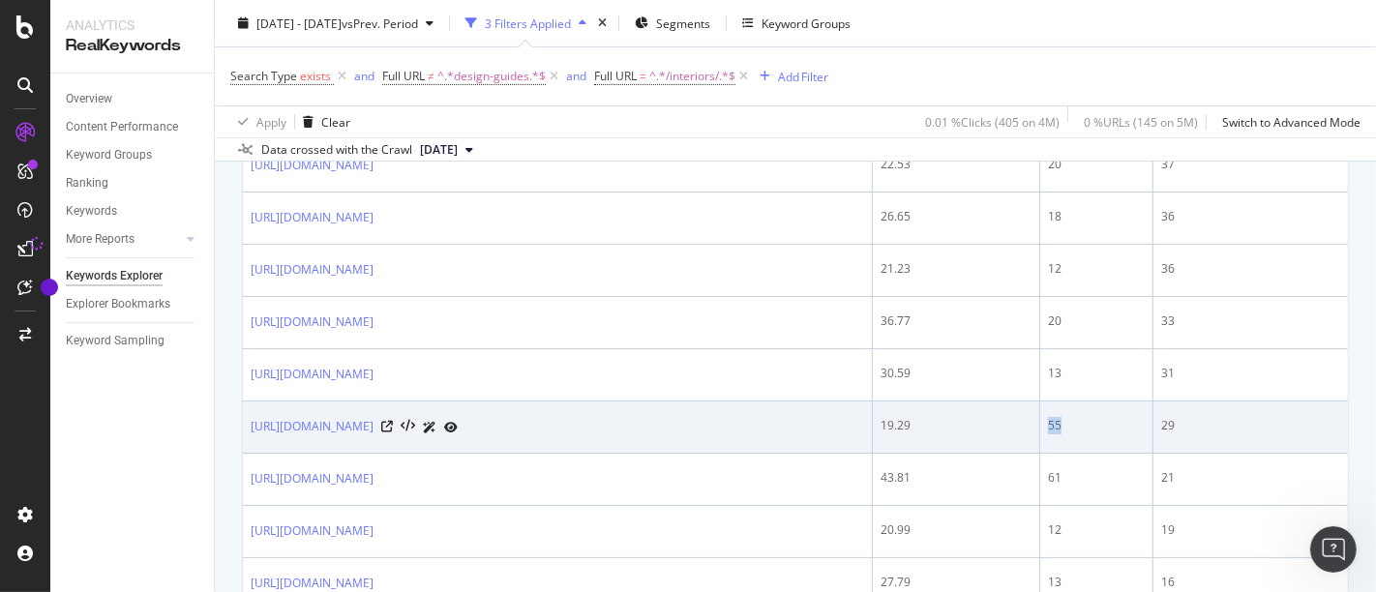
copy div "55"
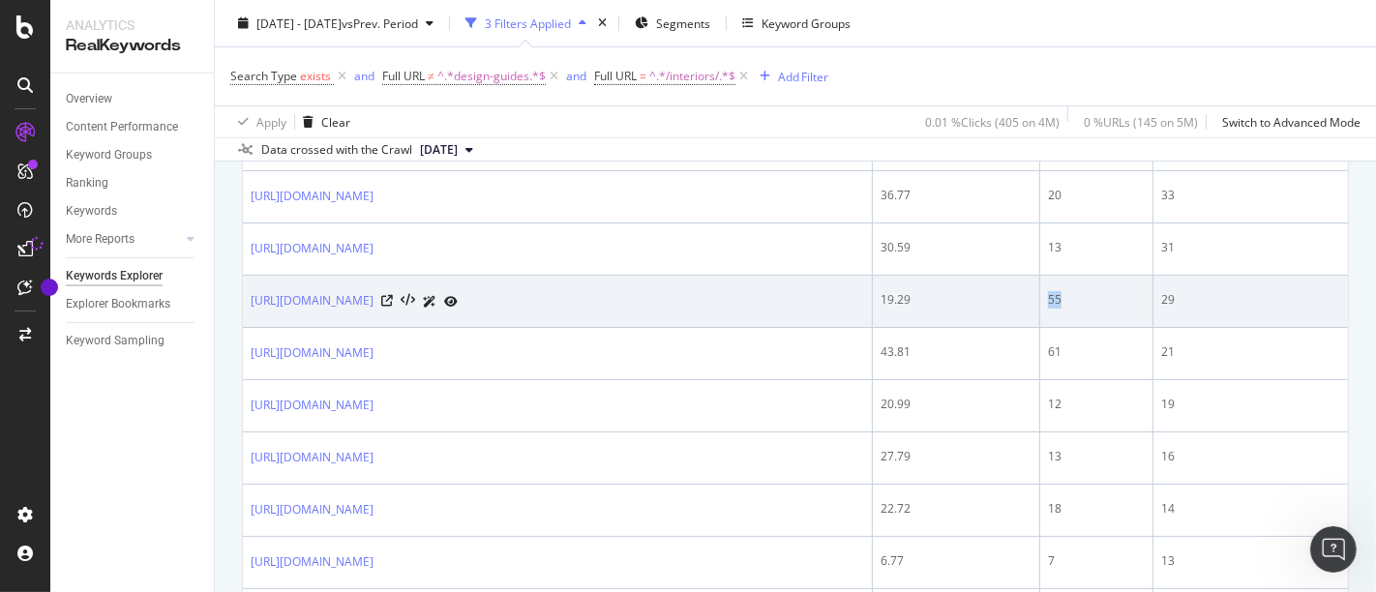
scroll to position [623, 0]
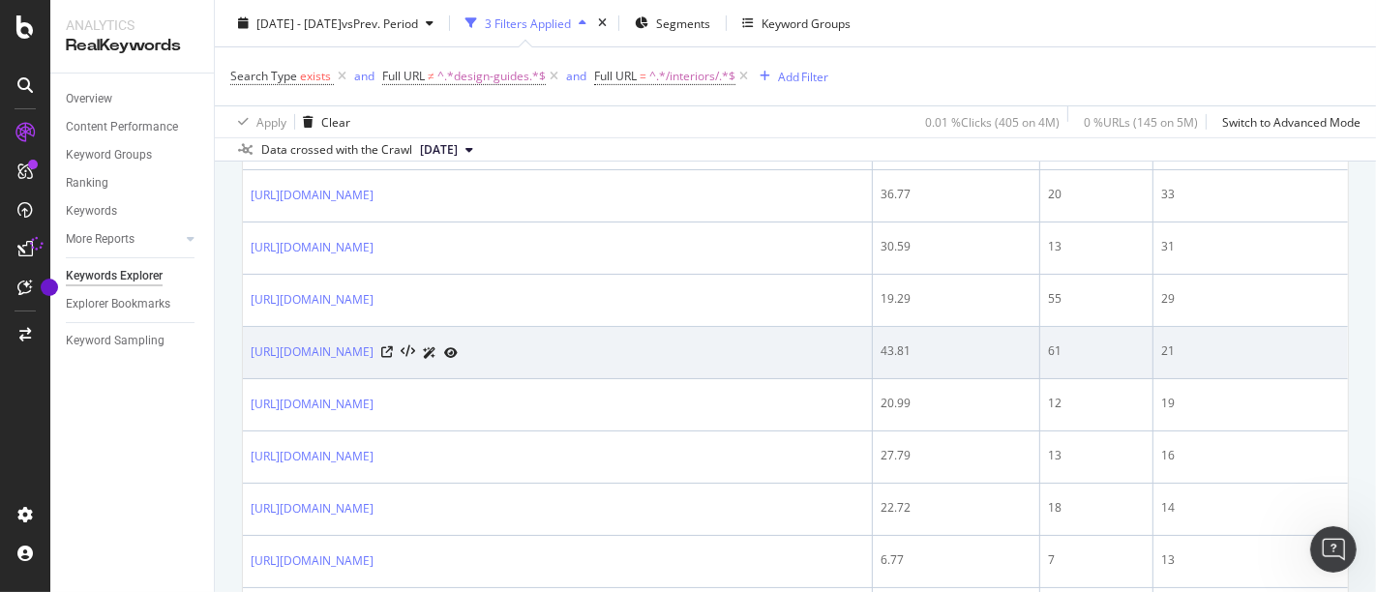
click at [1053, 346] on div "61" at bounding box center [1096, 351] width 97 height 17
copy div "61"
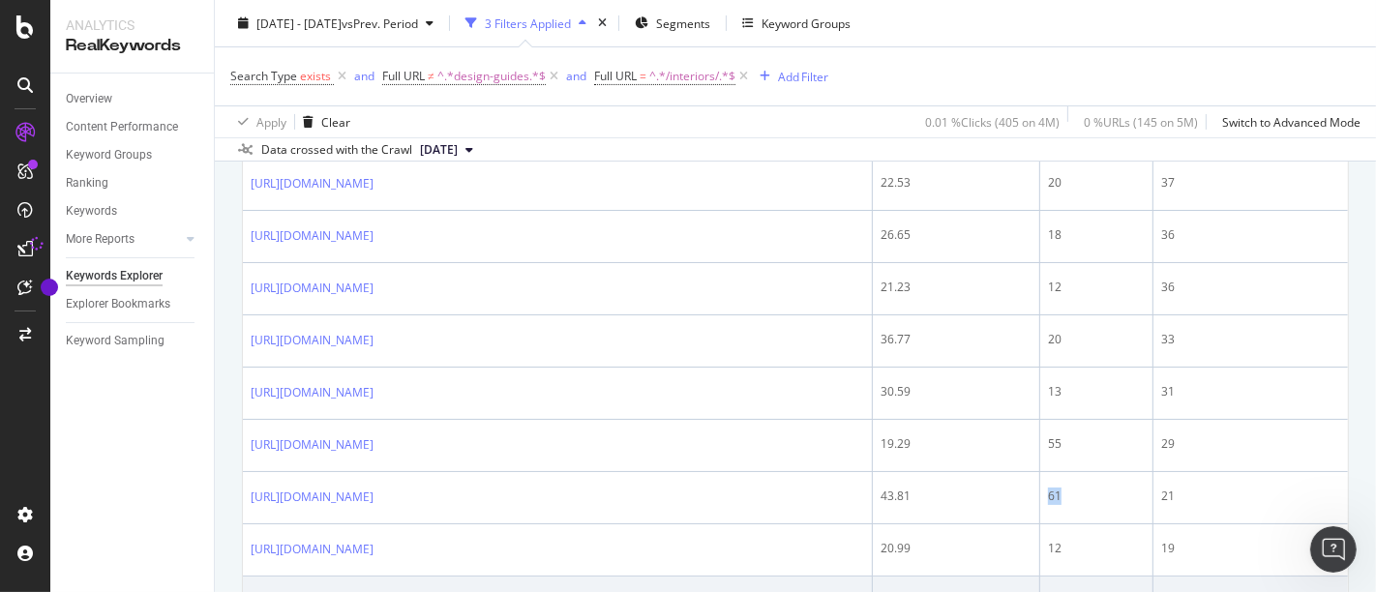
scroll to position [494, 0]
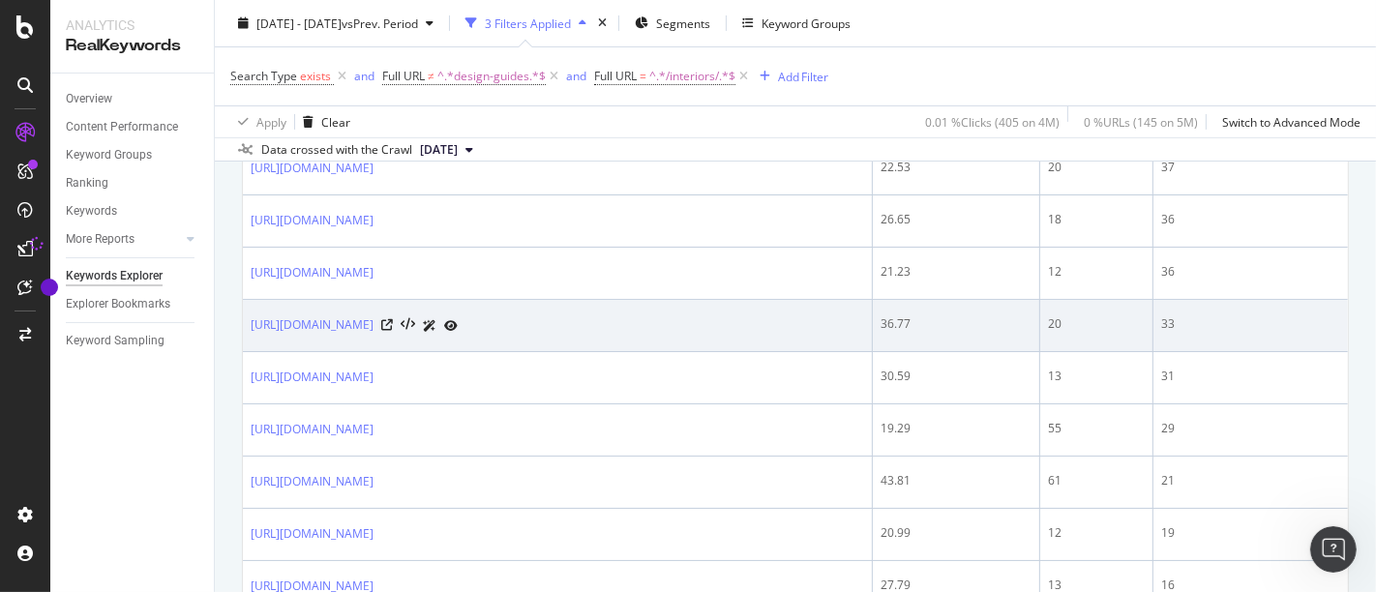
click at [1055, 318] on div "20" at bounding box center [1096, 323] width 97 height 17
copy div "20"
click at [892, 319] on div "36.77" at bounding box center [956, 323] width 151 height 17
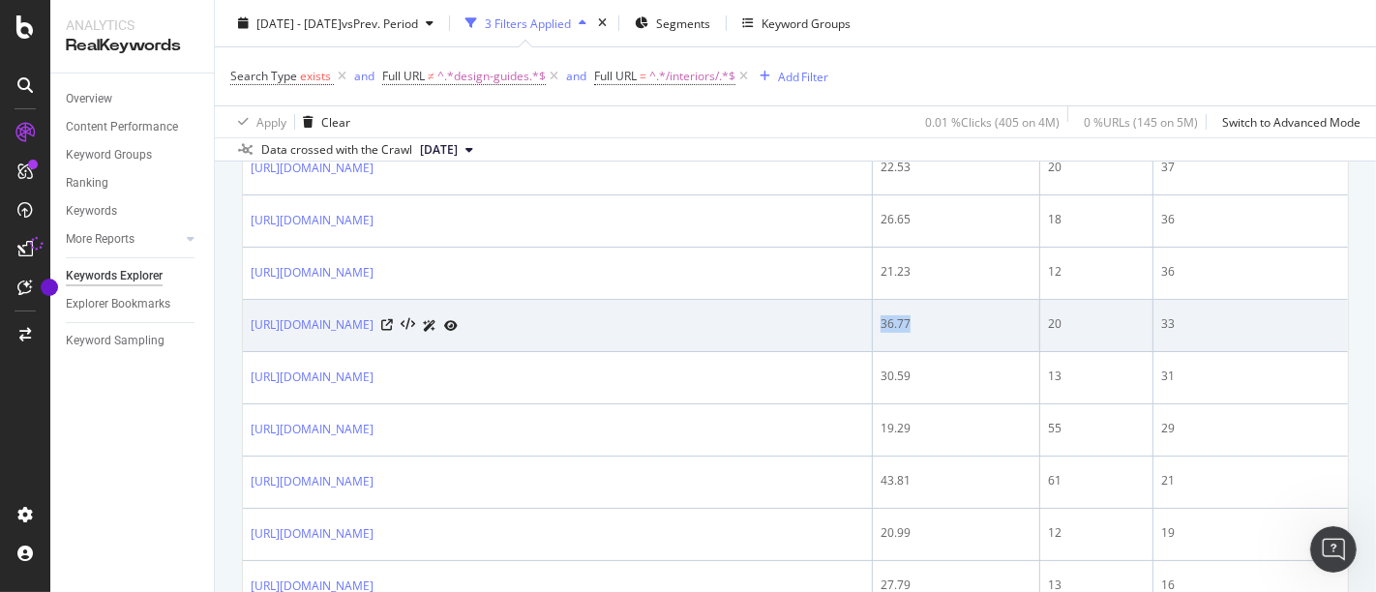
copy div "36.77"
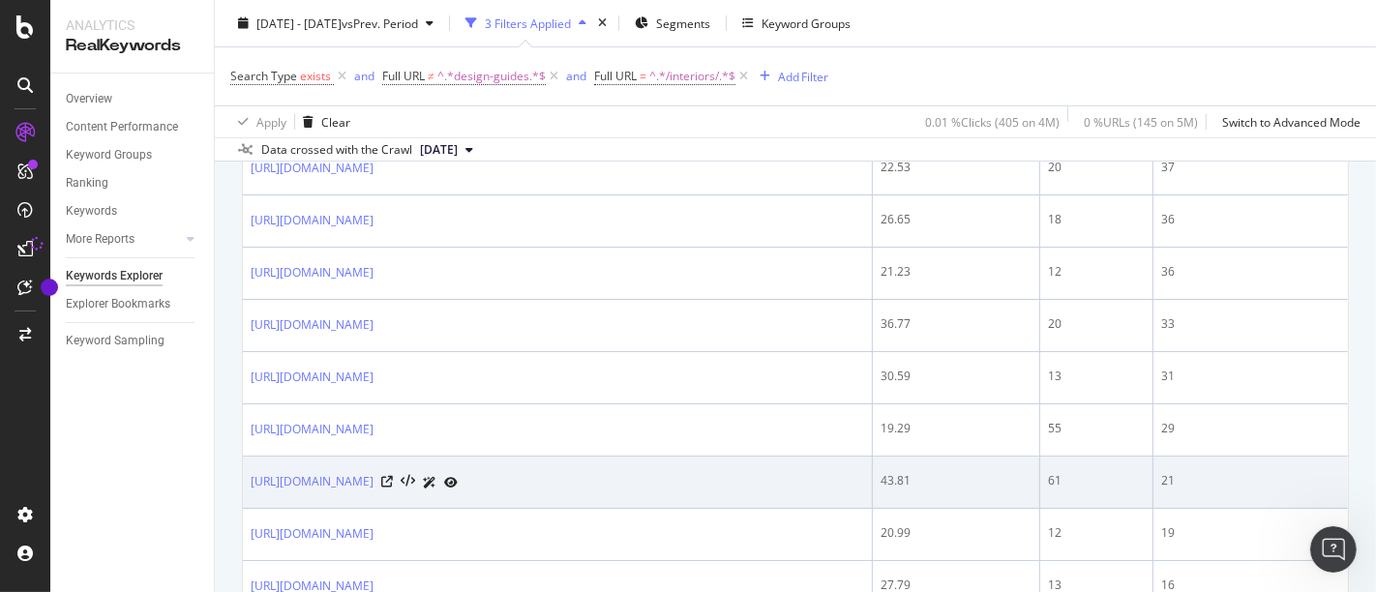
click at [899, 465] on td "43.81" at bounding box center [956, 483] width 167 height 52
copy div "43.81"
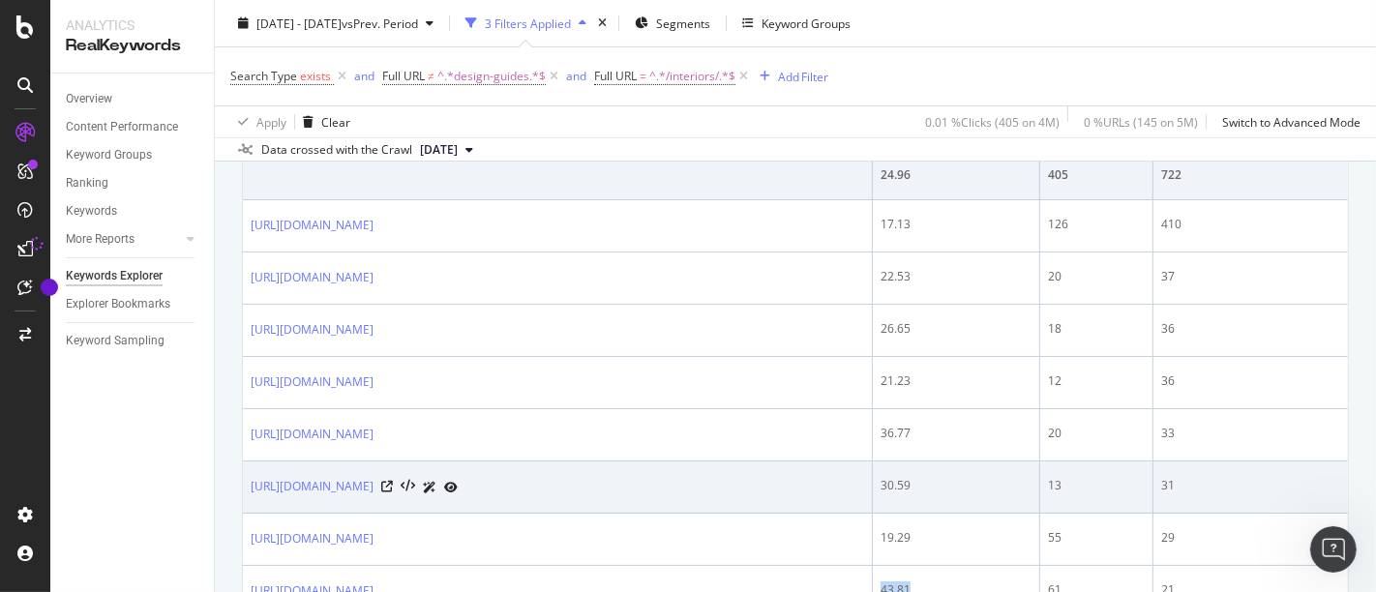
scroll to position [386, 0]
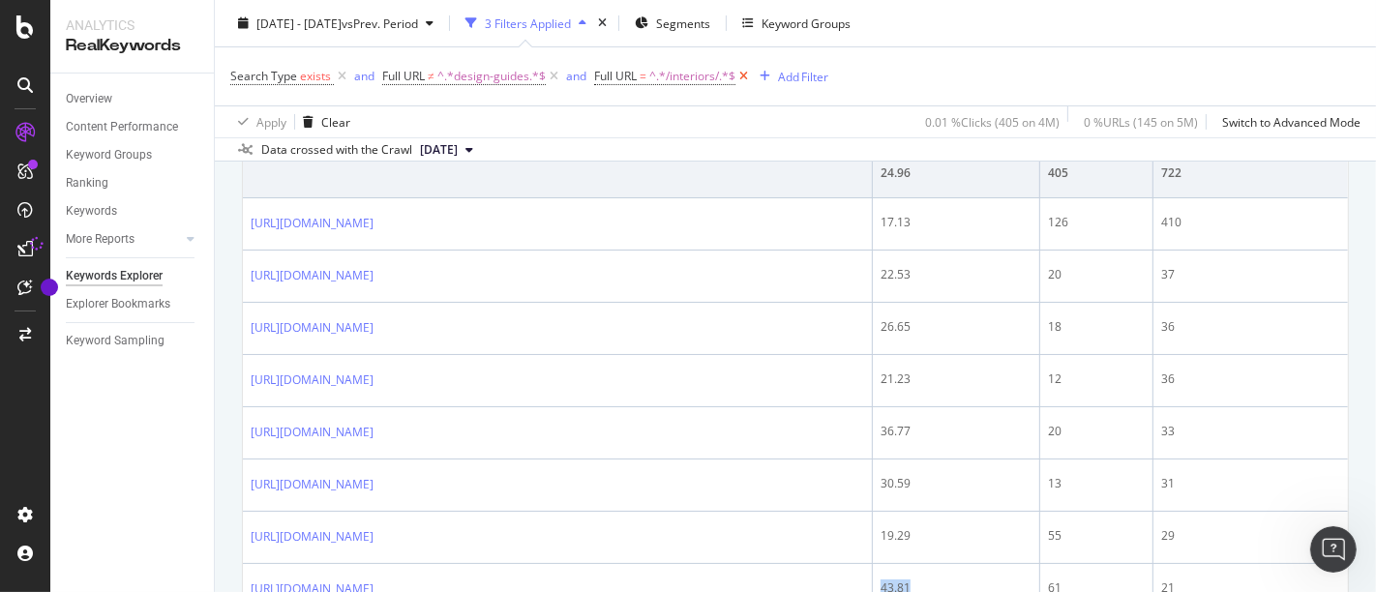
click at [741, 76] on icon at bounding box center [743, 76] width 16 height 19
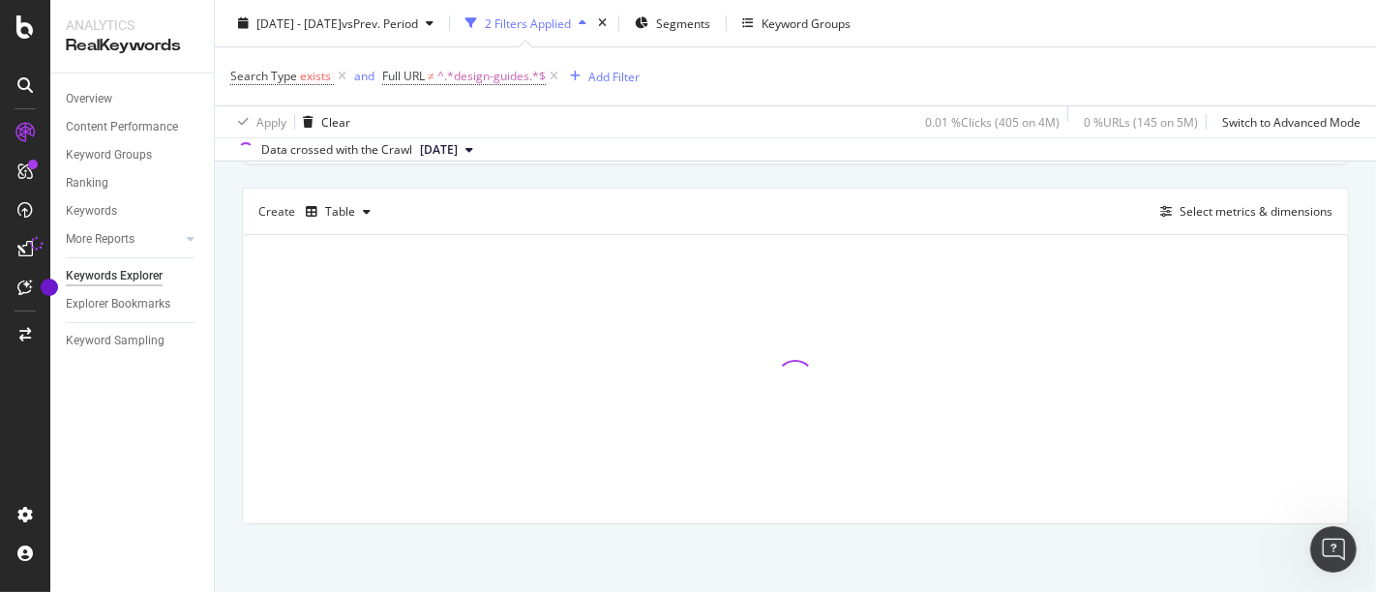
scroll to position [146, 0]
click at [514, 63] on span "^.*design-guides.*$" at bounding box center [491, 76] width 108 height 27
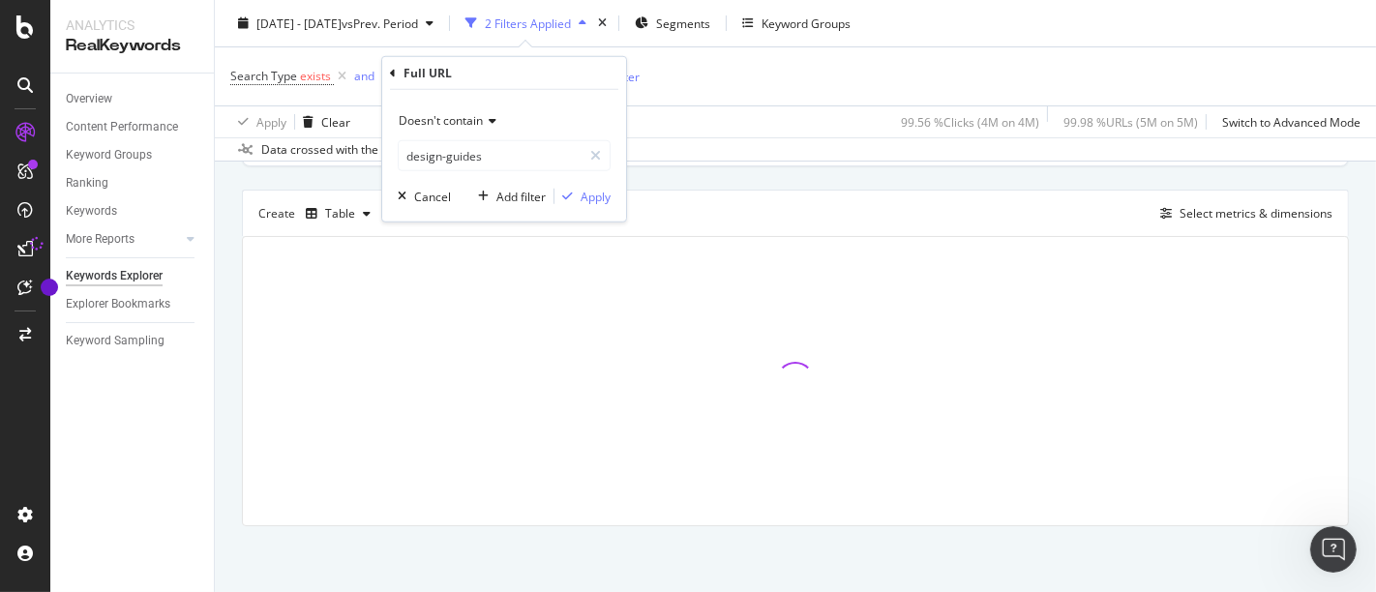
scroll to position [285, 0]
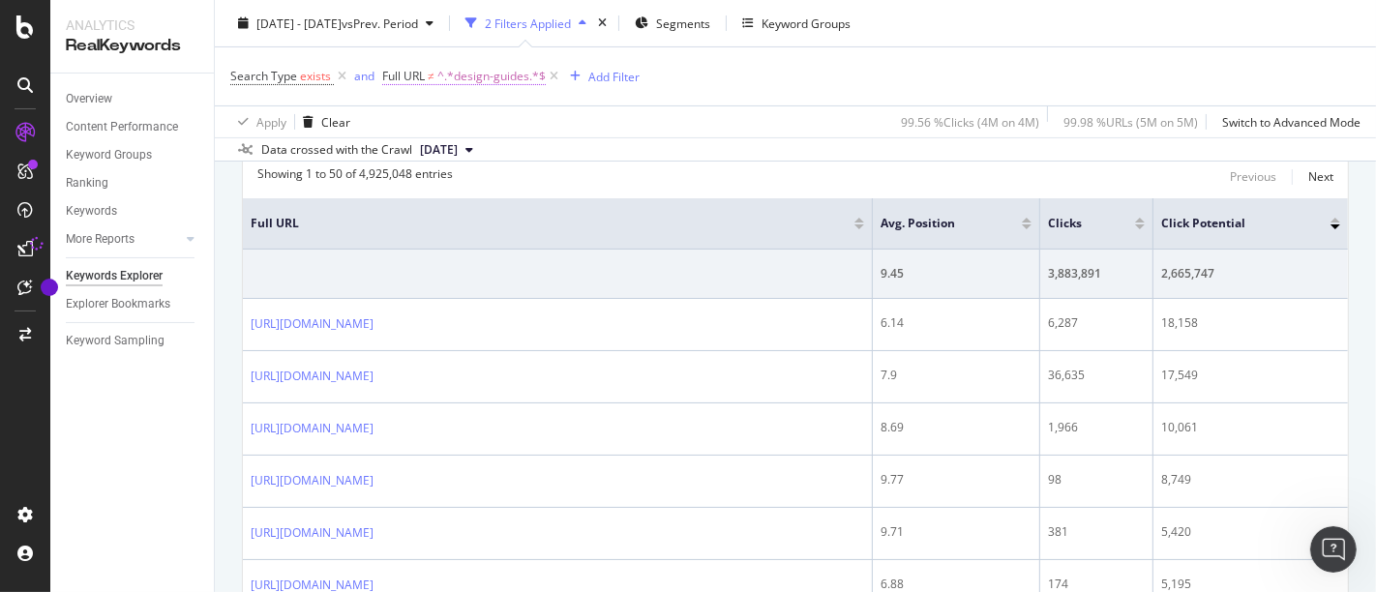
click at [478, 75] on span "^.*design-guides.*$" at bounding box center [491, 76] width 108 height 27
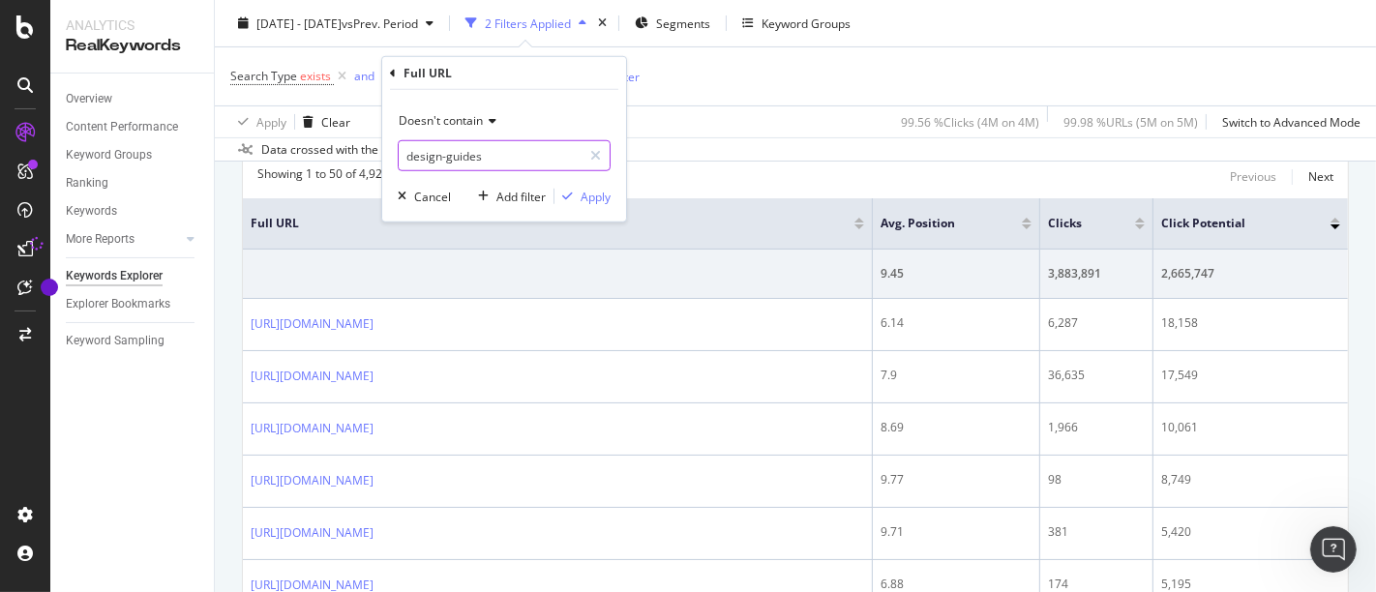
click at [529, 159] on input "design-guides" at bounding box center [490, 155] width 183 height 31
click at [445, 197] on div "Cancel" at bounding box center [432, 196] width 37 height 16
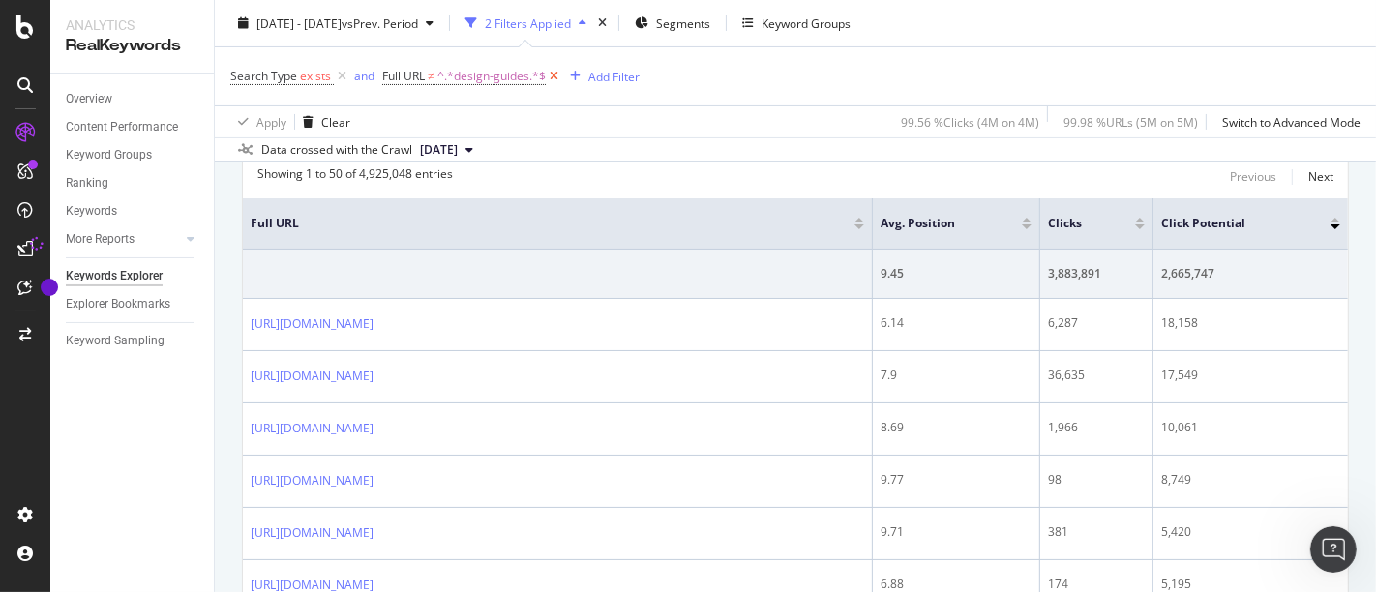
click at [554, 70] on icon at bounding box center [554, 76] width 16 height 19
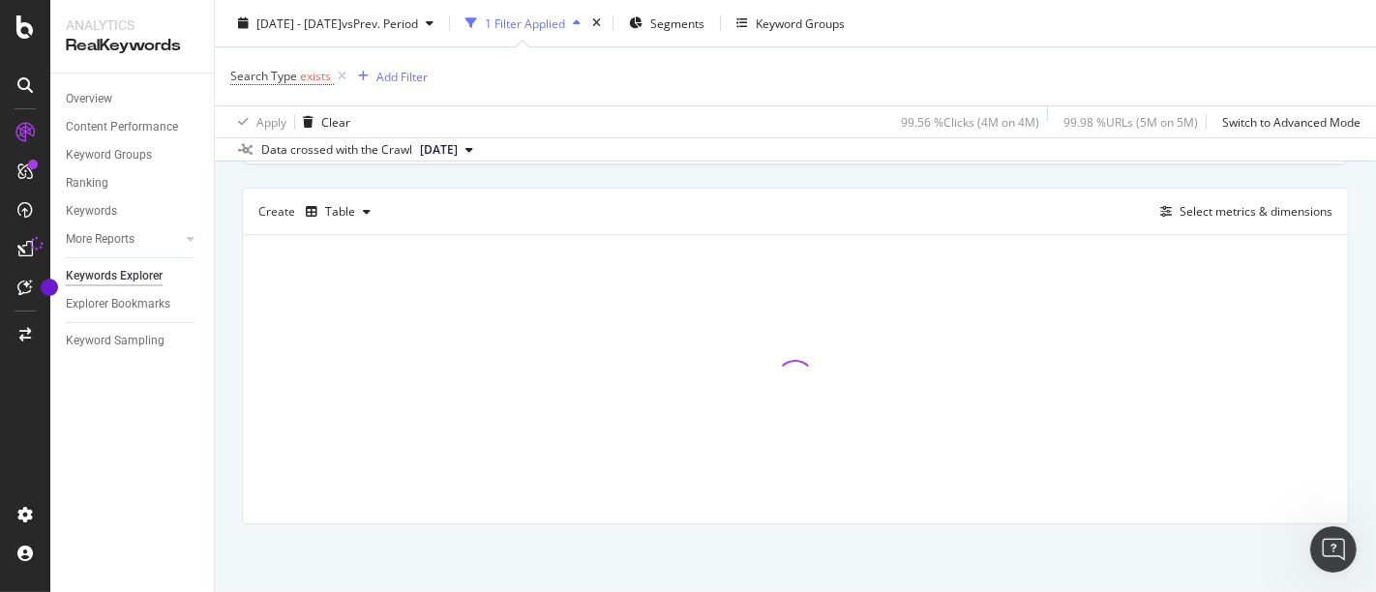
scroll to position [146, 0]
click at [404, 75] on div "Add Filter" at bounding box center [401, 76] width 51 height 16
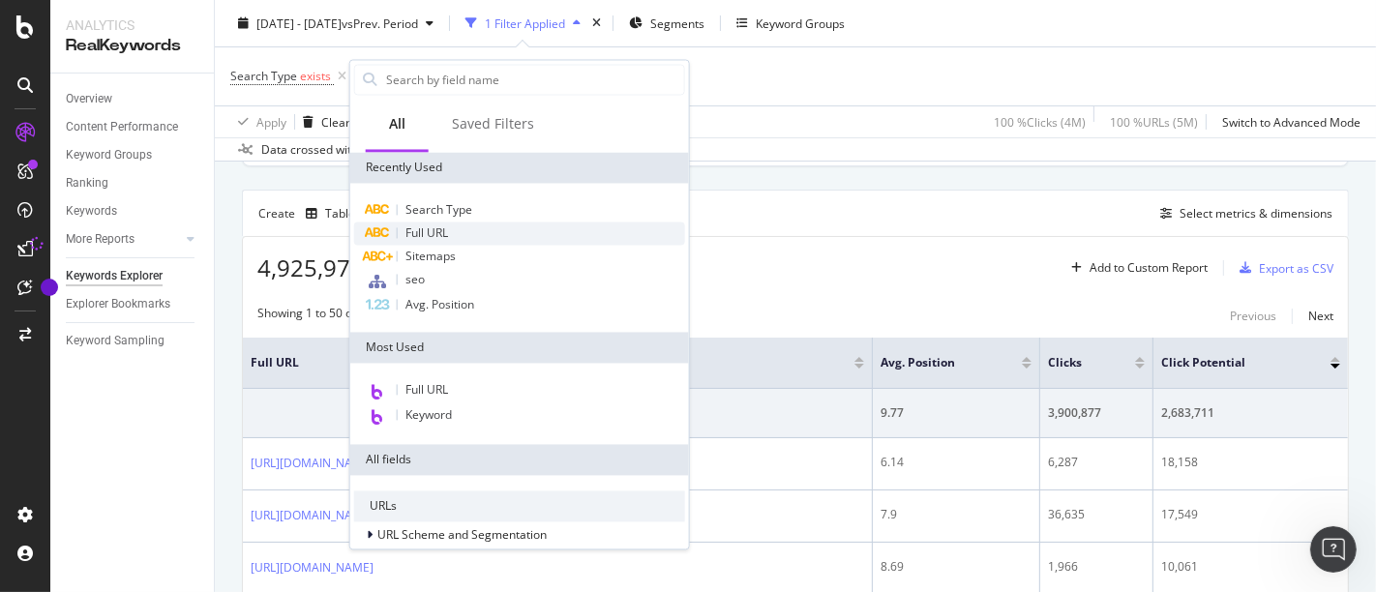
click at [424, 225] on span "Full URL" at bounding box center [426, 233] width 43 height 16
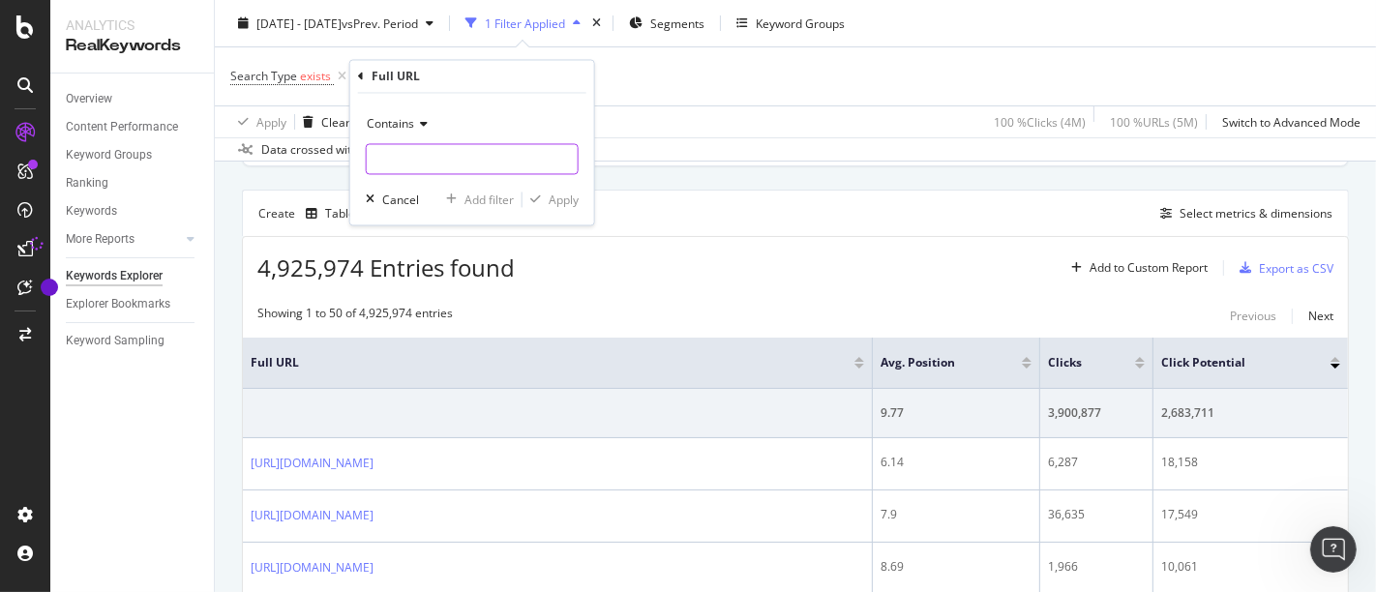
paste input "design-guides"
click at [446, 153] on input "text" at bounding box center [472, 159] width 211 height 31
type input "design-guides"
click at [559, 192] on div "Apply" at bounding box center [564, 200] width 30 height 16
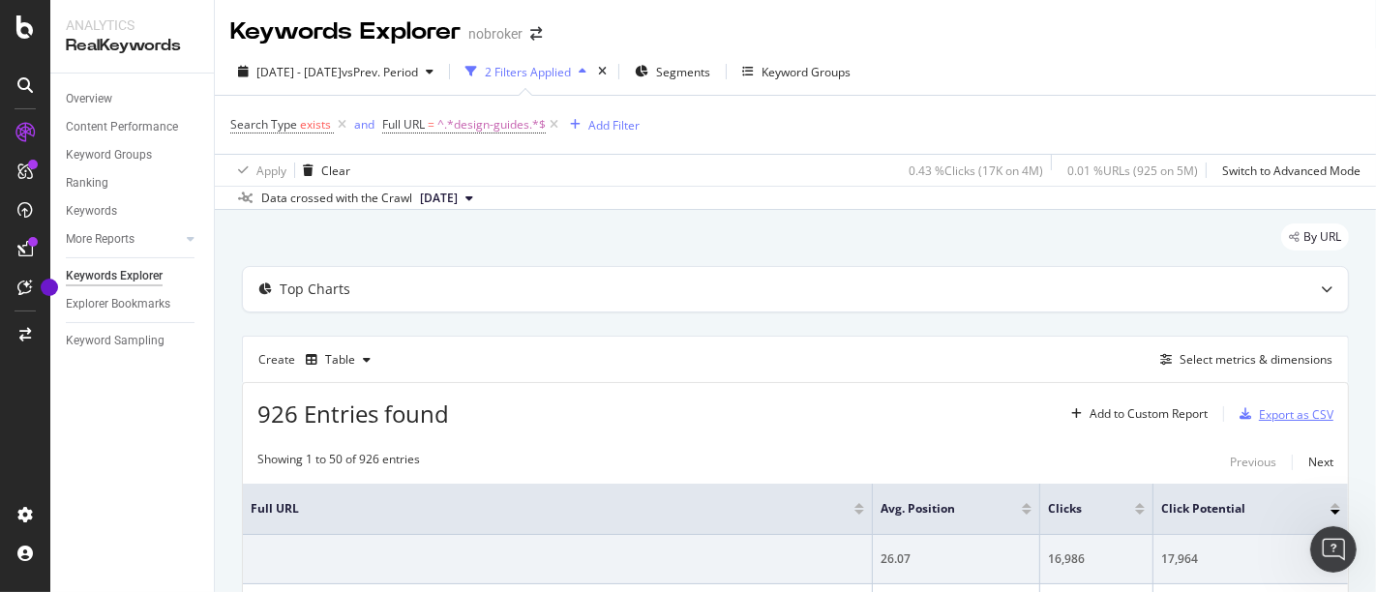
click at [1259, 418] on div "Export as CSV" at bounding box center [1296, 414] width 75 height 16
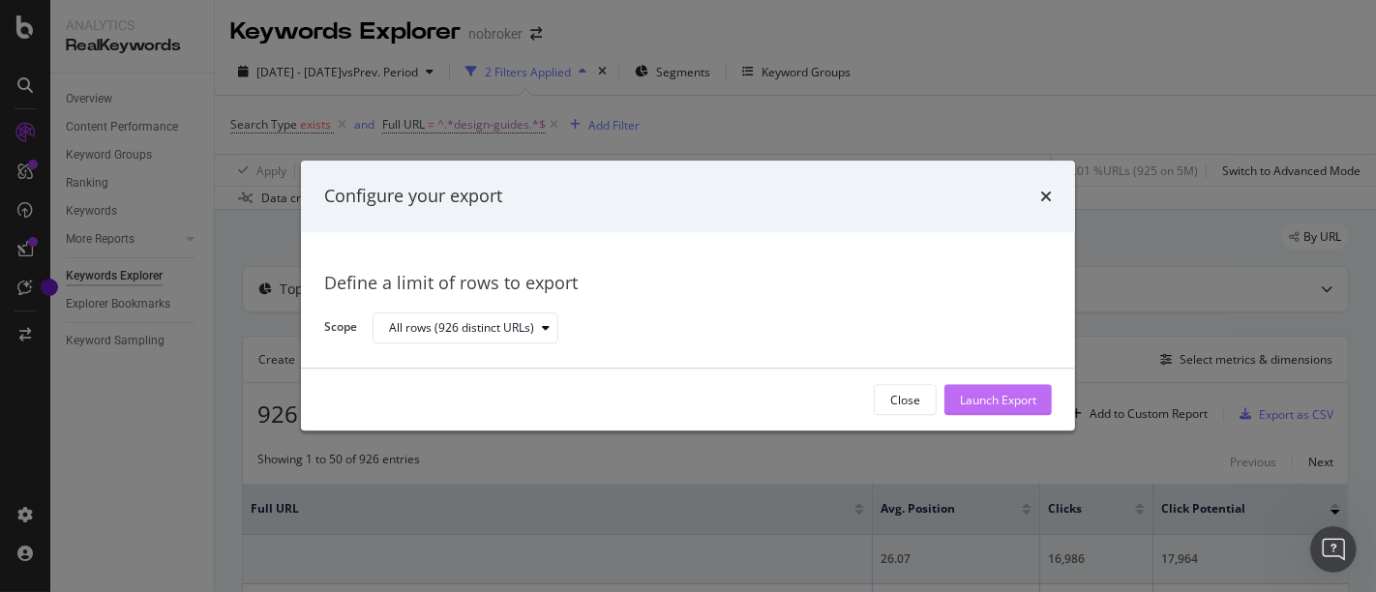
click at [1034, 386] on div "Launch Export" at bounding box center [998, 400] width 76 height 29
